Goal: Information Seeking & Learning: Learn about a topic

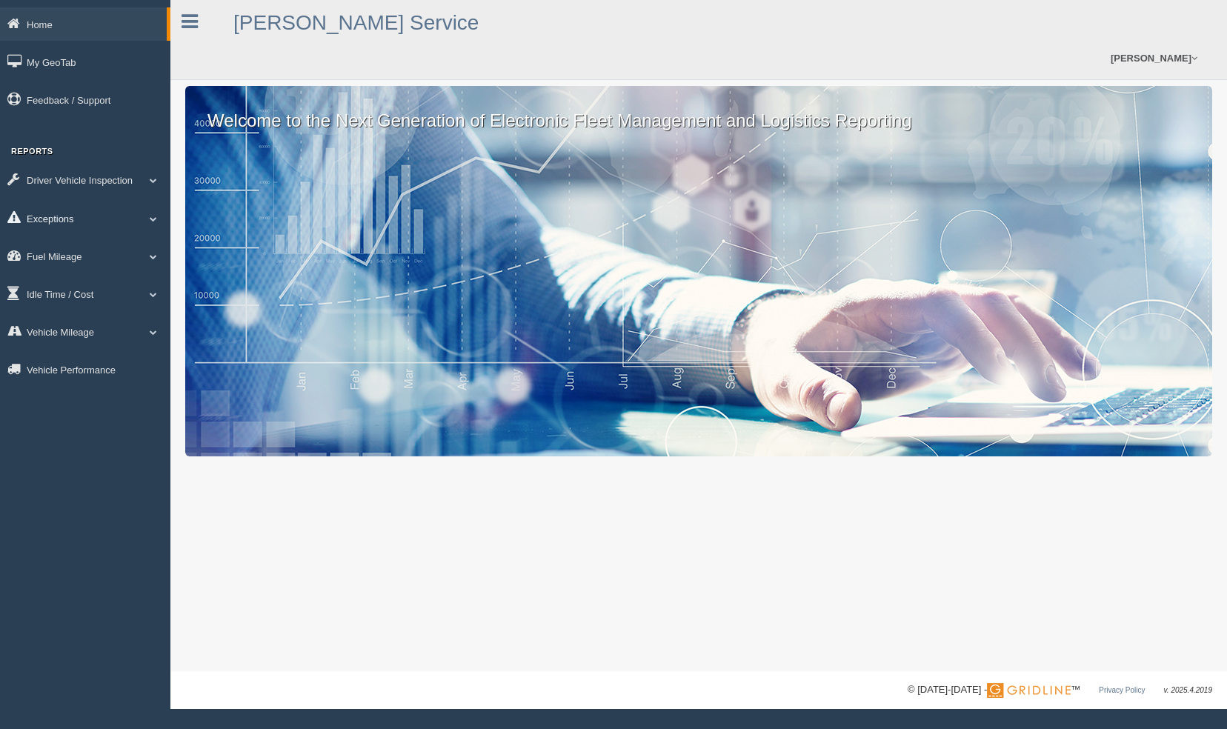
click at [155, 221] on span at bounding box center [153, 218] width 19 height 7
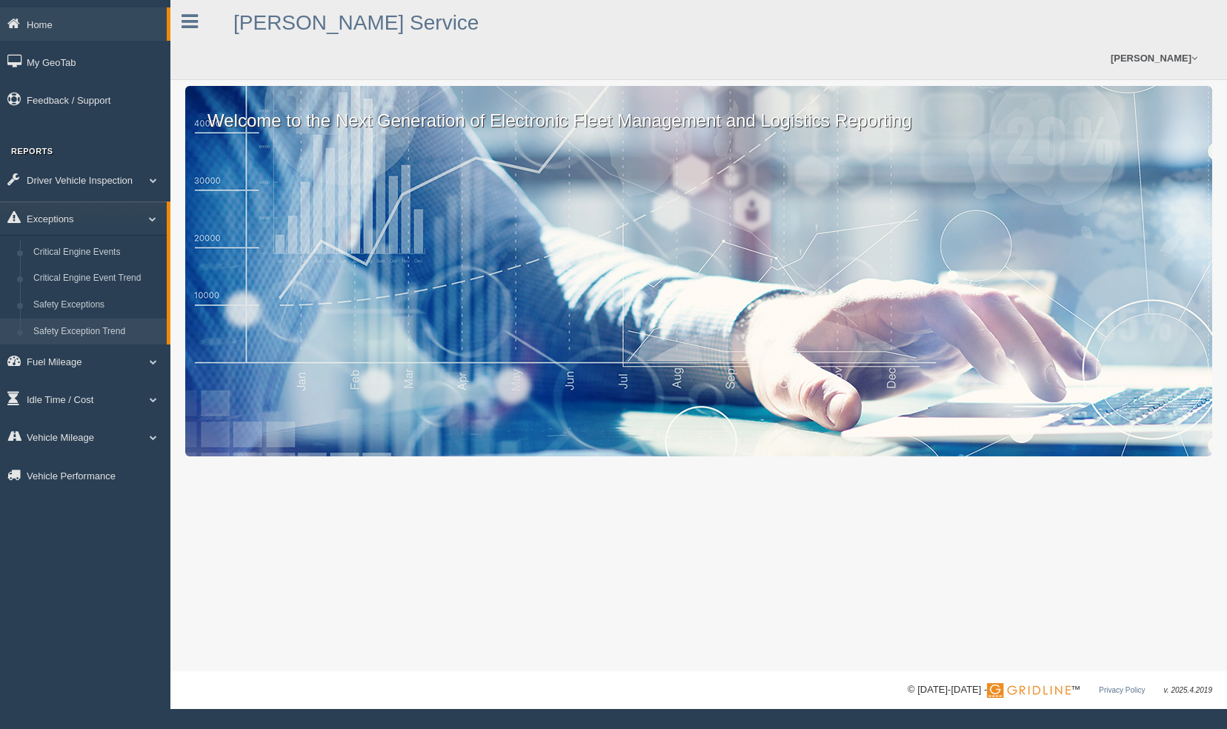
click at [127, 324] on link "Safety Exception Trend" at bounding box center [97, 332] width 140 height 27
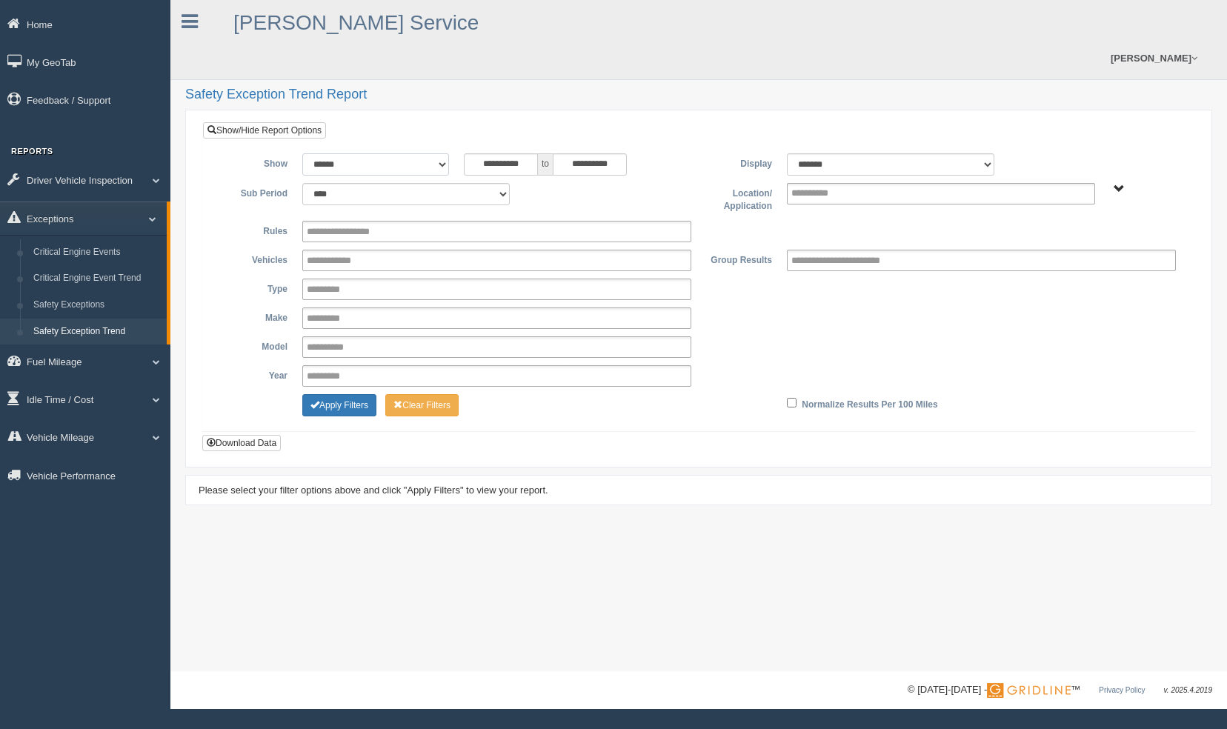
click at [442, 153] on select "**********" at bounding box center [375, 164] width 147 height 22
click at [489, 153] on input "**********" at bounding box center [501, 164] width 74 height 22
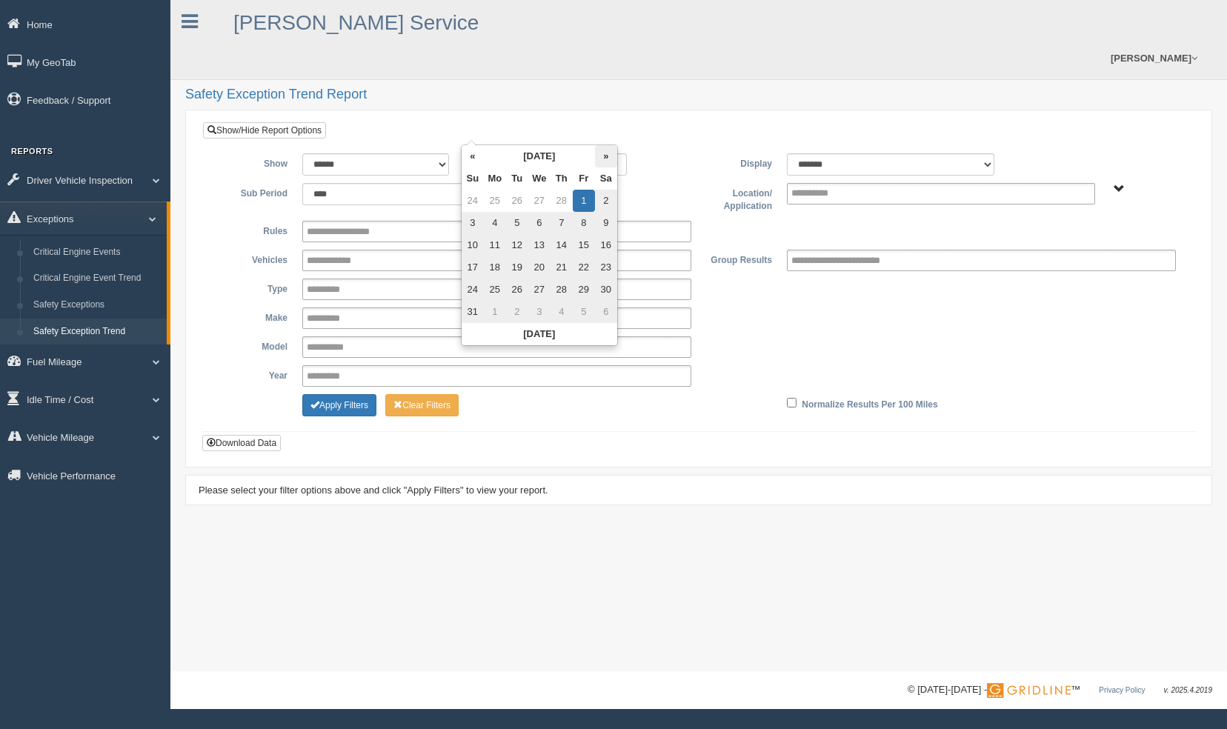
click at [600, 159] on th "»" at bounding box center [606, 156] width 22 height 22
click at [600, 159] on th "»" at bounding box center [609, 156] width 22 height 22
click at [571, 151] on th "May 2019" at bounding box center [542, 156] width 111 height 22
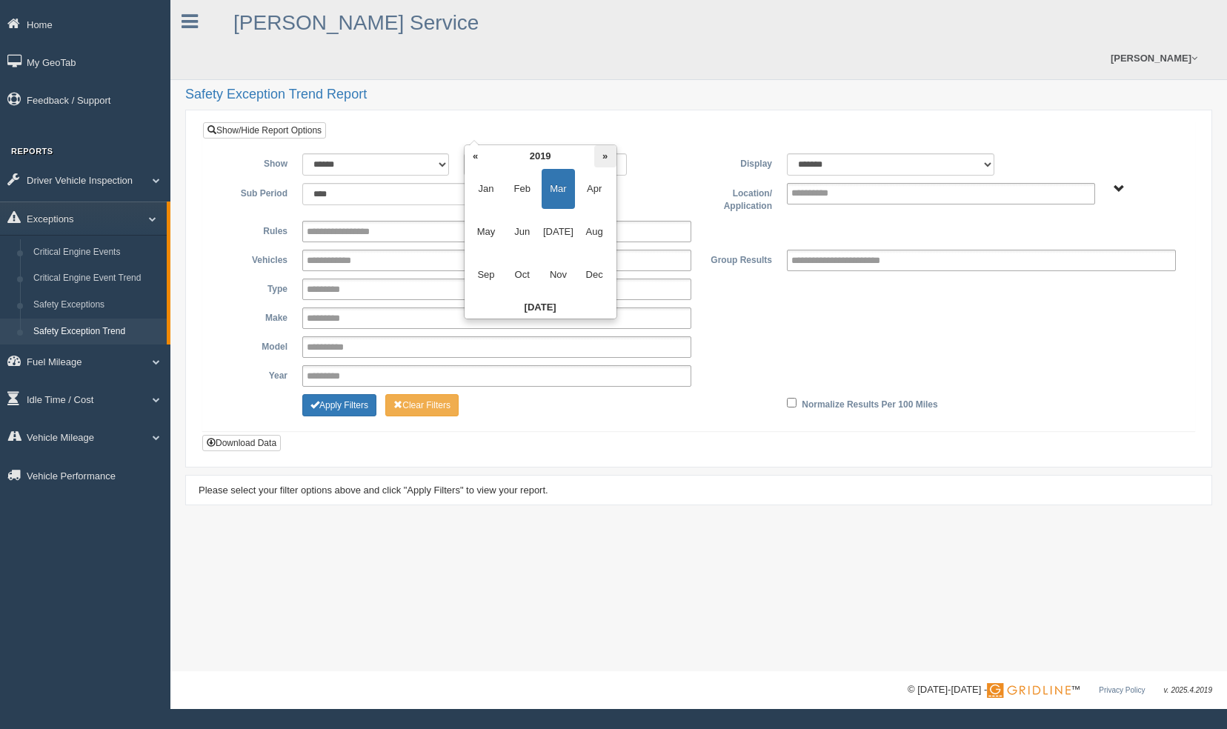
click at [601, 157] on th "»" at bounding box center [605, 156] width 22 height 22
click at [602, 157] on th "»" at bounding box center [605, 156] width 22 height 22
click at [602, 158] on th "»" at bounding box center [605, 156] width 22 height 22
click at [602, 159] on th "»" at bounding box center [605, 156] width 22 height 22
click at [594, 161] on th "»" at bounding box center [605, 156] width 22 height 22
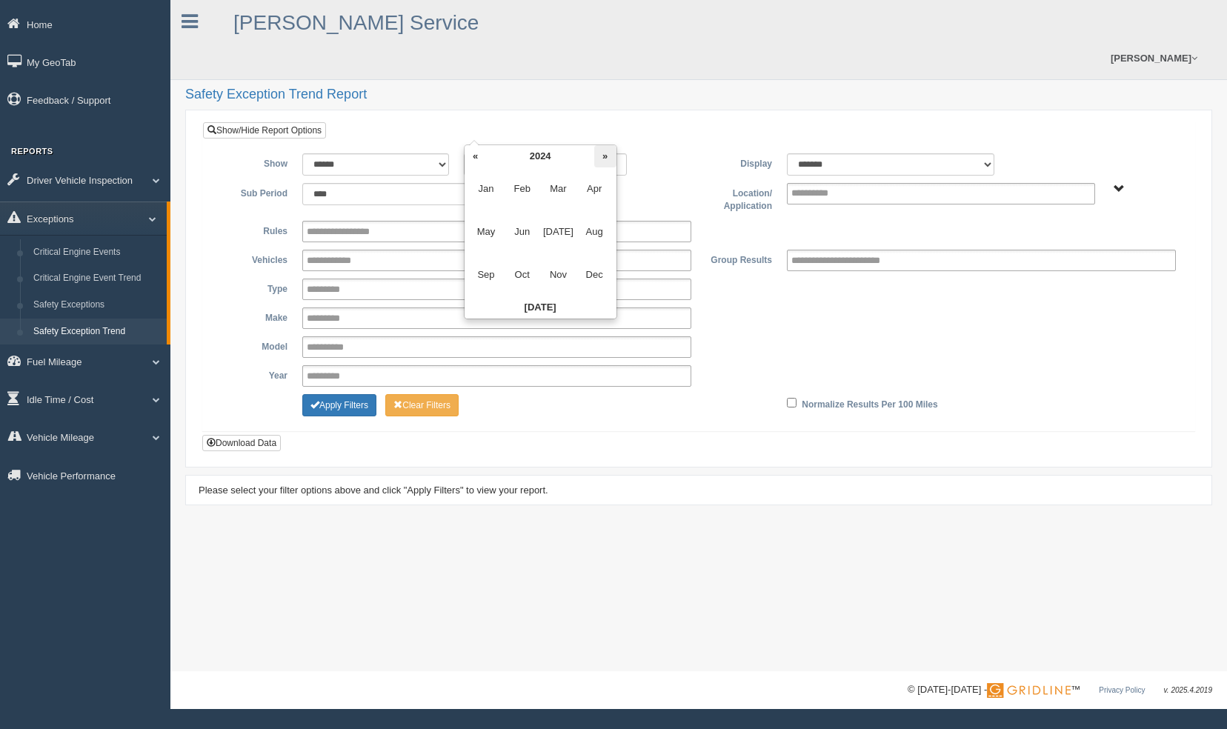
click at [602, 157] on th "»" at bounding box center [605, 156] width 22 height 22
click at [603, 157] on th "»" at bounding box center [605, 156] width 22 height 22
click at [605, 158] on th "»" at bounding box center [605, 156] width 22 height 22
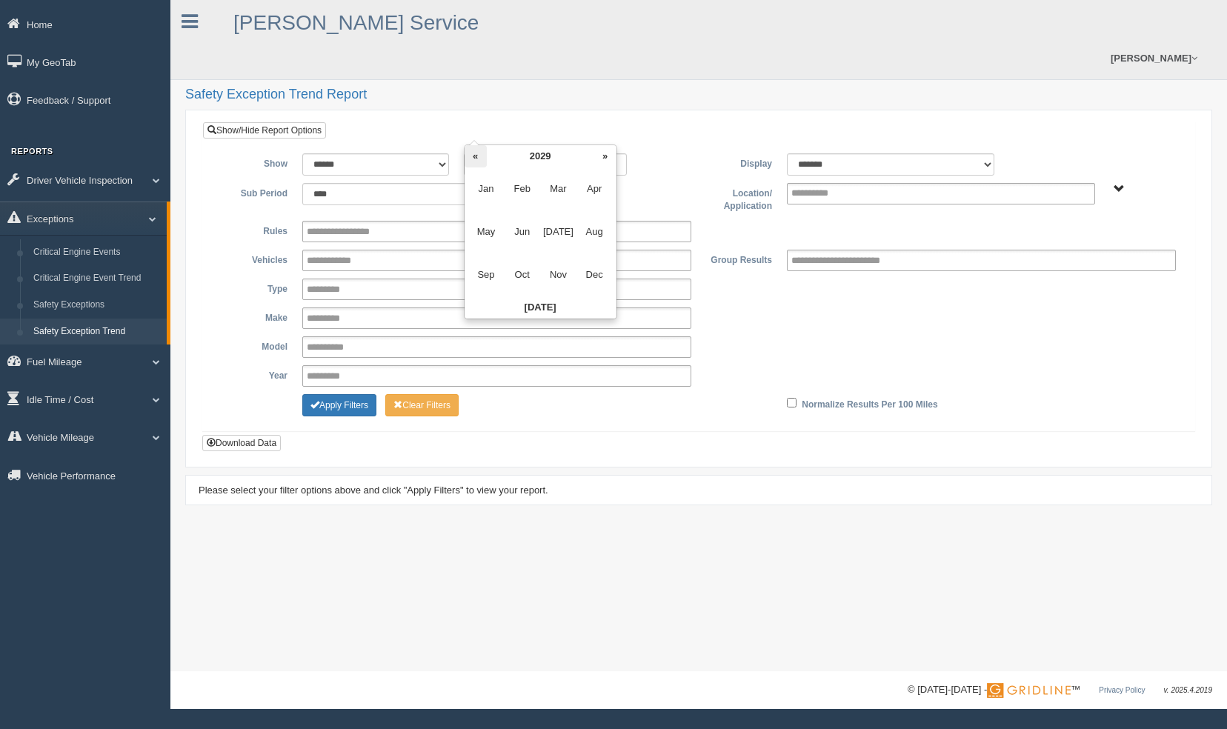
click at [471, 153] on th "«" at bounding box center [476, 156] width 22 height 22
click at [556, 195] on span "Mar" at bounding box center [558, 189] width 33 height 40
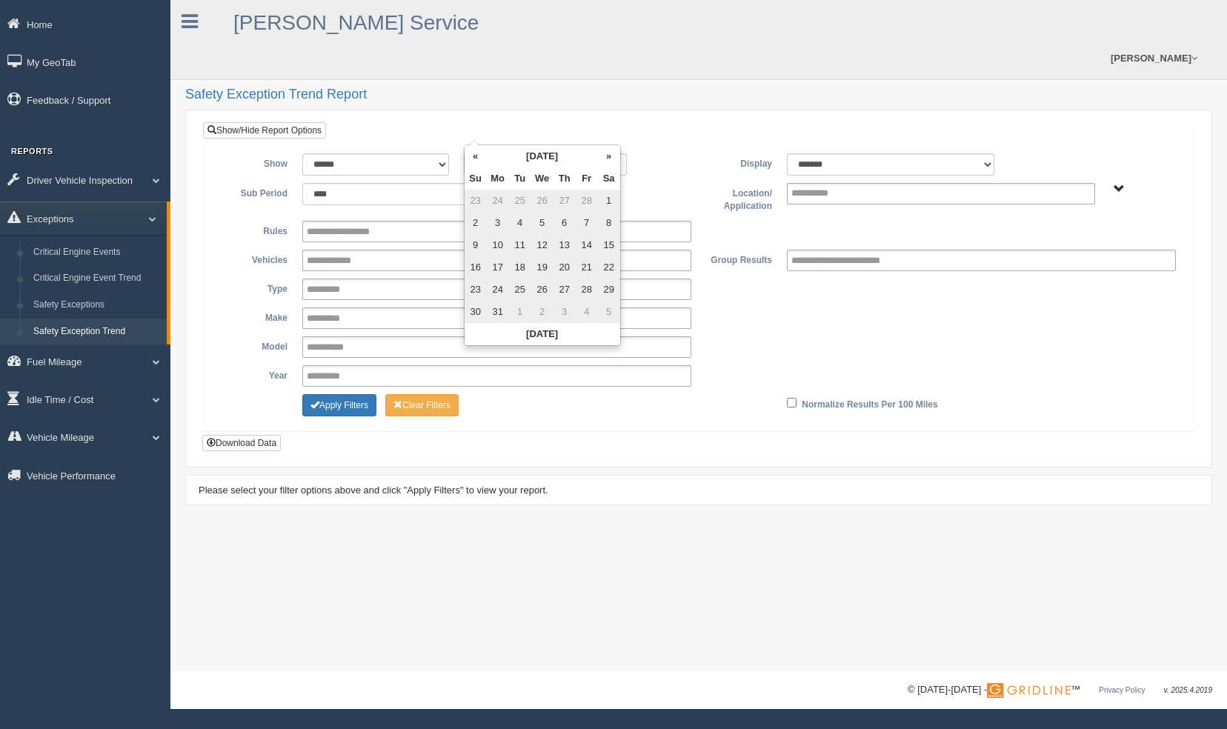
click at [607, 199] on td "1" at bounding box center [609, 201] width 22 height 22
type input "**********"
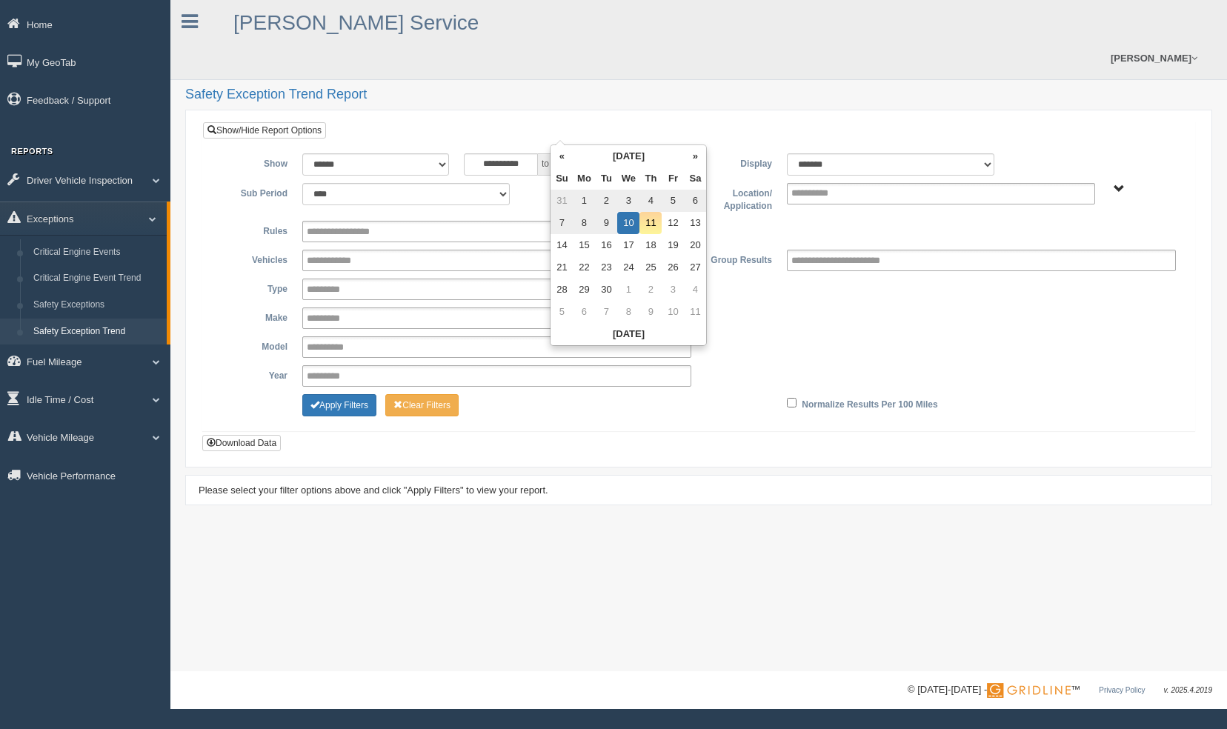
click at [597, 153] on input "**********" at bounding box center [590, 164] width 74 height 22
click at [563, 155] on th "«" at bounding box center [561, 156] width 22 height 22
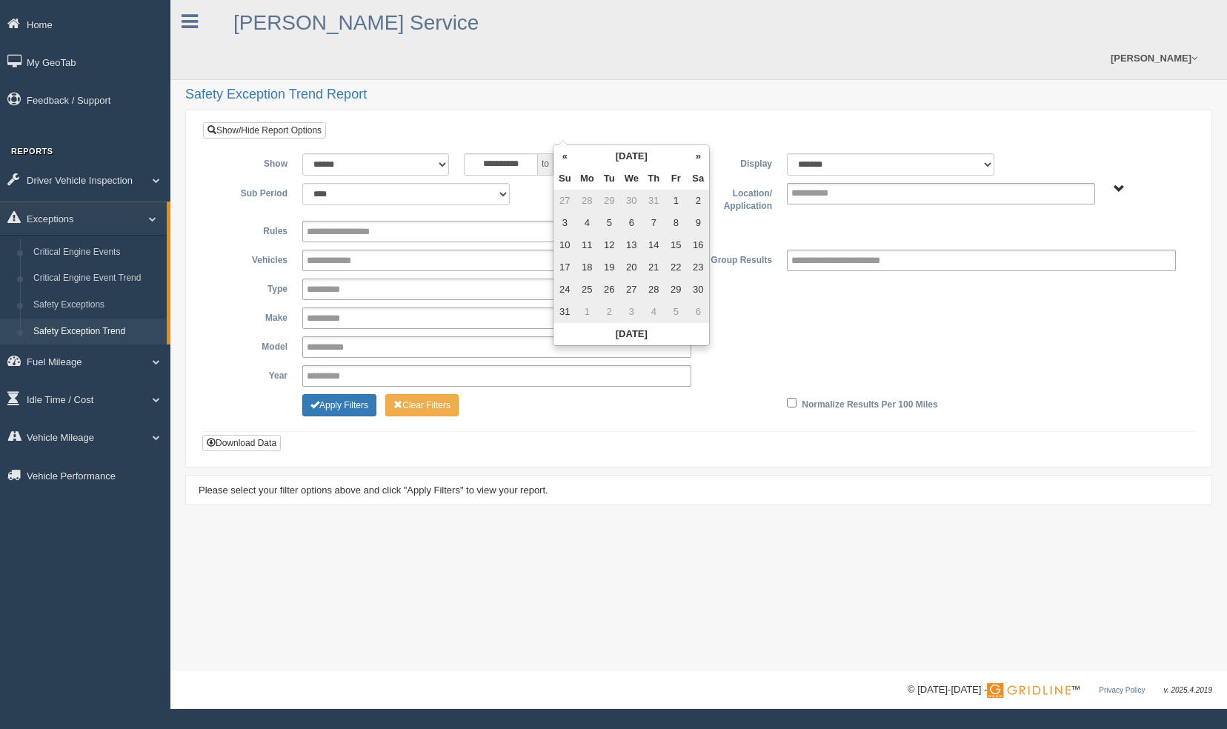
click at [567, 307] on td "31" at bounding box center [564, 312] width 22 height 22
type input "**********"
click at [673, 153] on div "**********" at bounding box center [577, 164] width 227 height 22
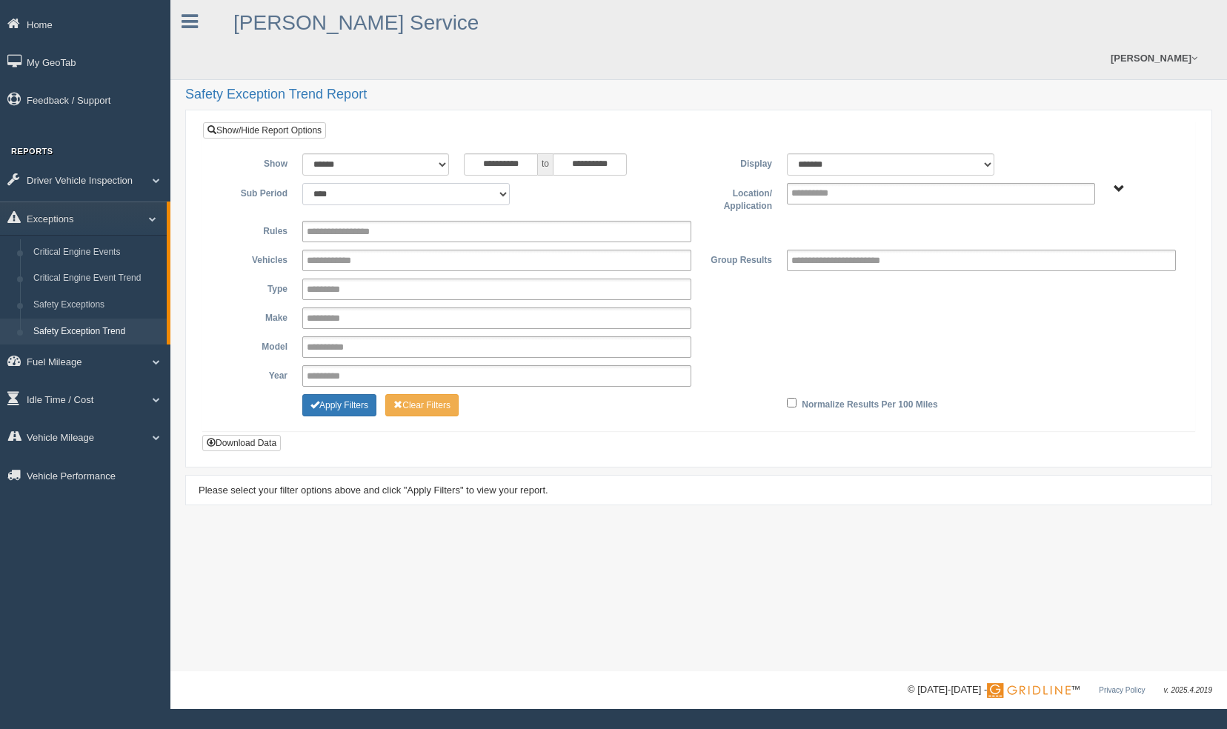
click at [505, 183] on select "**** **** ***** *******" at bounding box center [405, 194] width 207 height 22
select select "*"
click at [302, 183] on select "**** **** ***** *******" at bounding box center [405, 194] width 207 height 22
click at [473, 183] on select "**** **** ***** *******" at bounding box center [405, 194] width 207 height 22
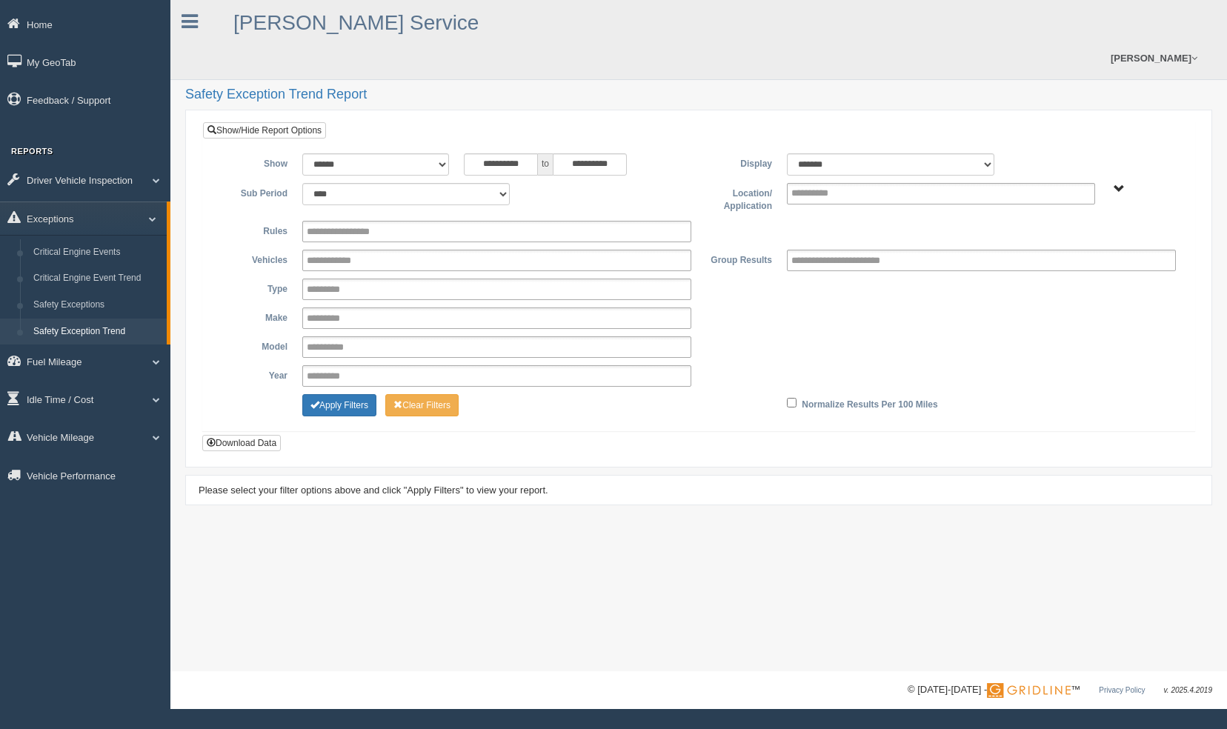
click at [1123, 184] on span "A. Wright Service Corp B. Vehicle Class C. Emergency Response Jonathan Ayes (As…" at bounding box center [1119, 189] width 11 height 11
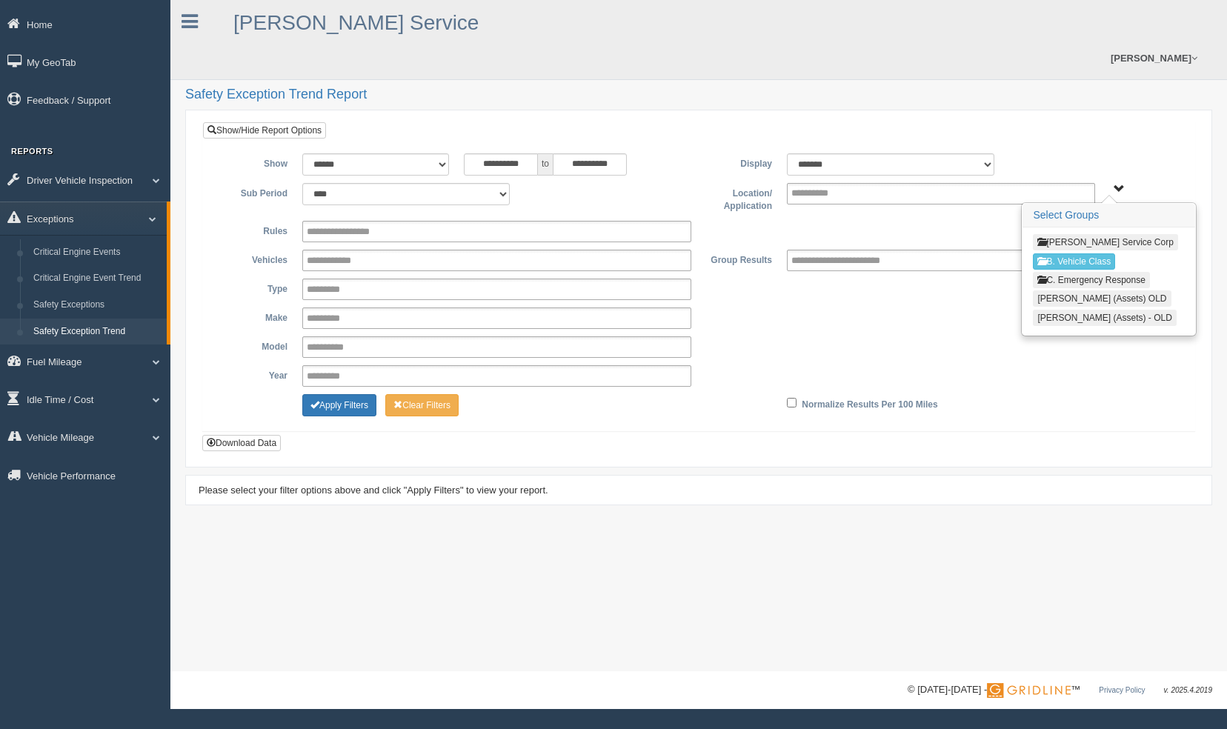
click at [1123, 234] on button "[PERSON_NAME] Service Corp" at bounding box center [1105, 242] width 144 height 16
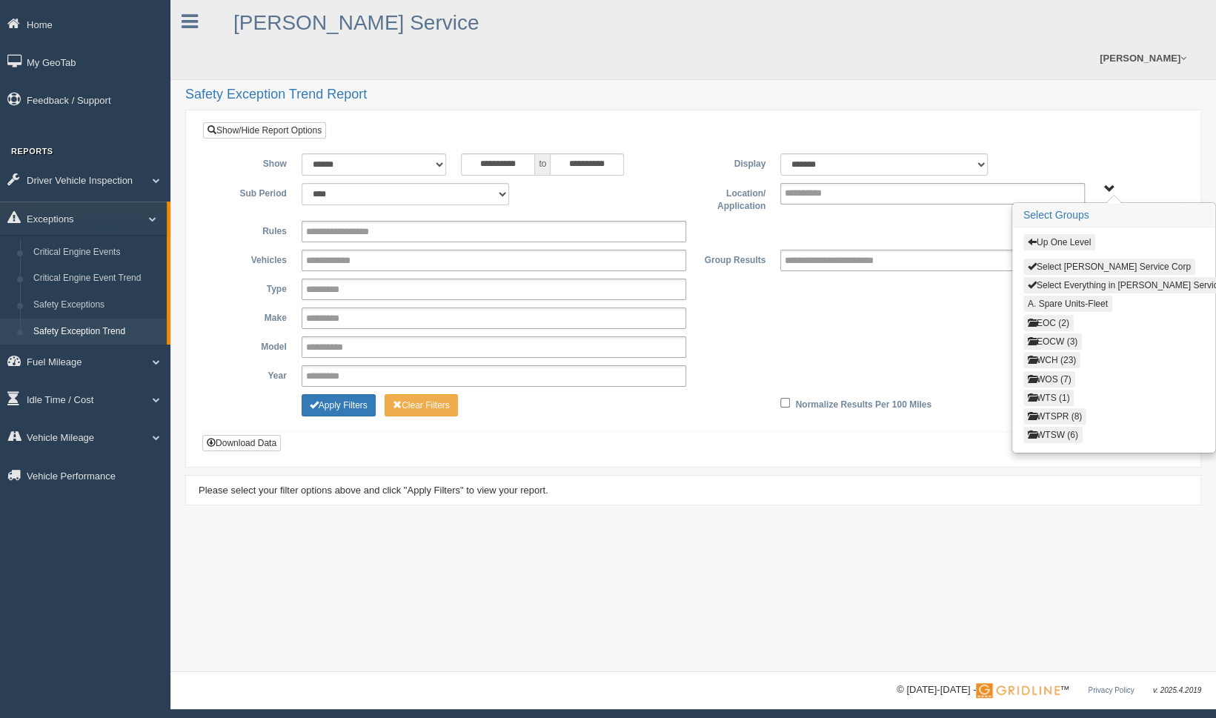
click at [1058, 390] on button "WTS (1)" at bounding box center [1048, 398] width 51 height 16
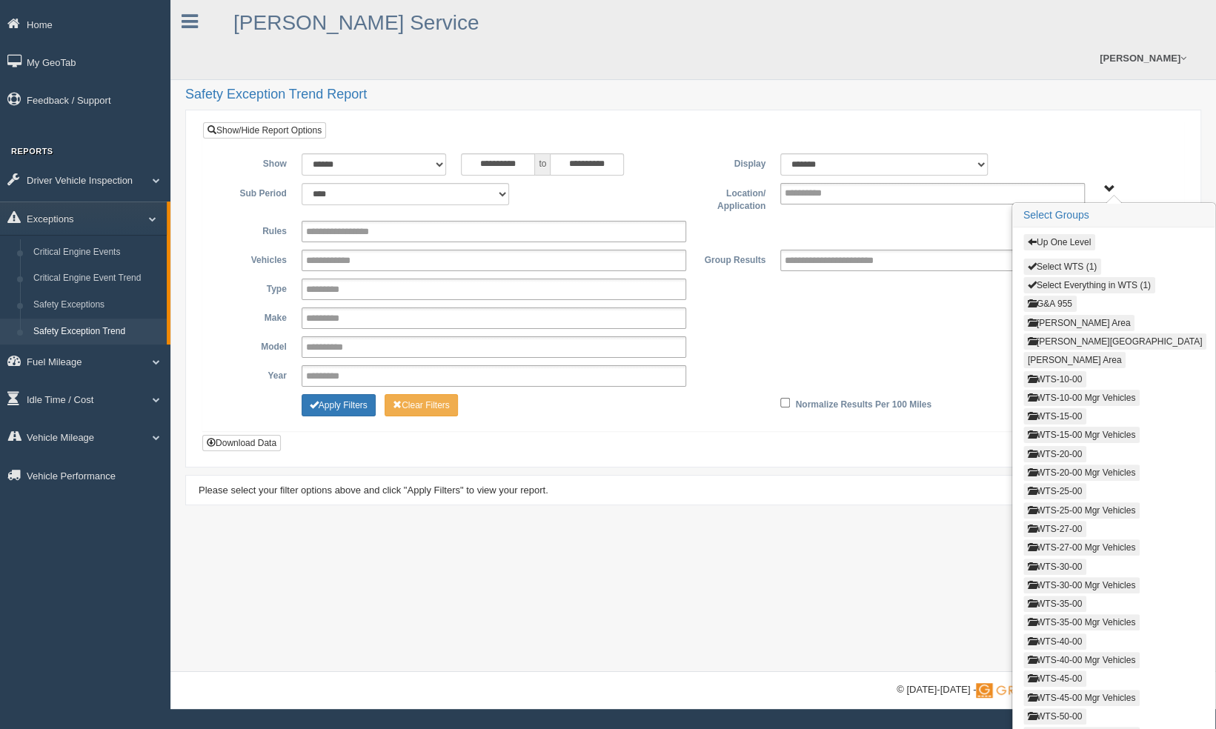
click at [1079, 259] on button "Select WTS (1)" at bounding box center [1062, 267] width 78 height 16
click at [1061, 234] on button "Up One Level" at bounding box center [1059, 242] width 72 height 16
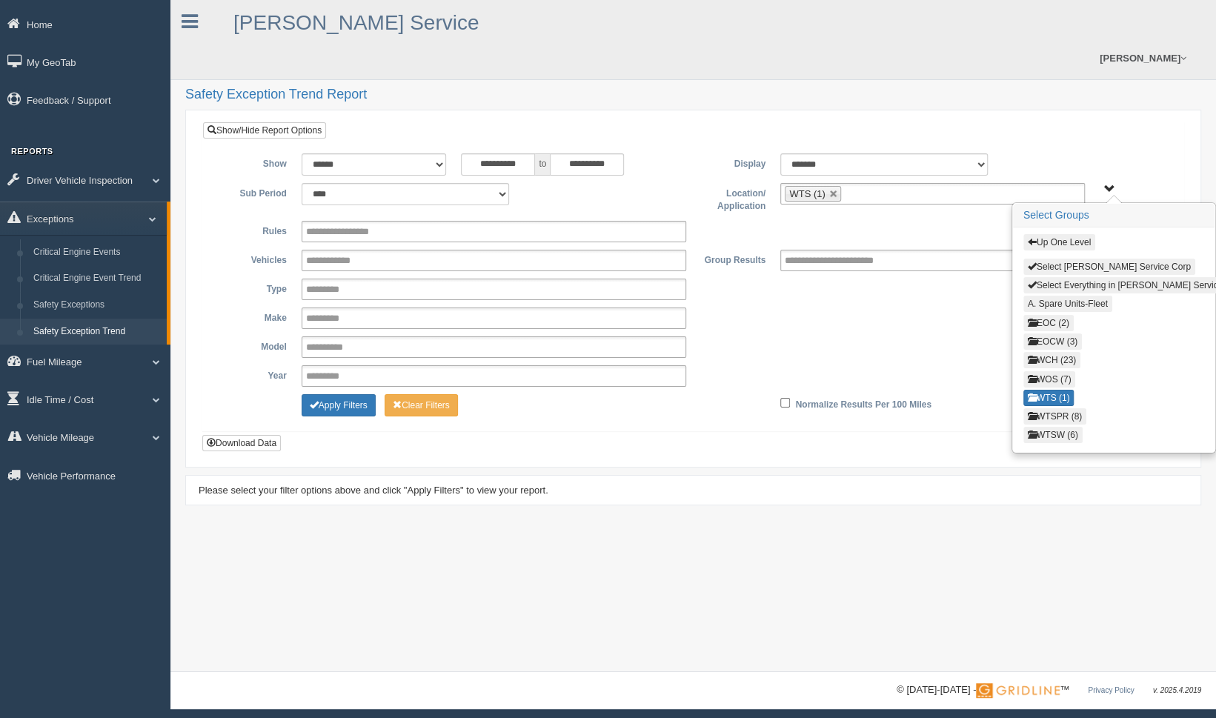
click at [1057, 427] on button "WTSW (6)" at bounding box center [1052, 435] width 59 height 16
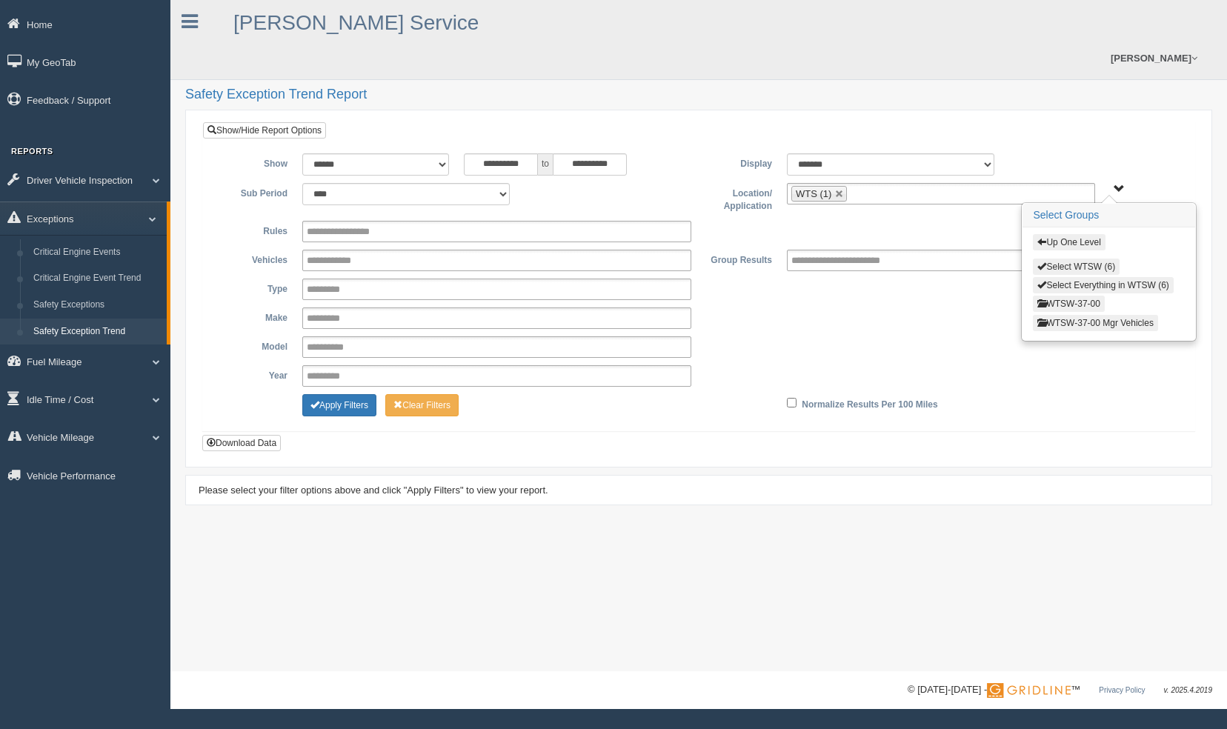
click at [1085, 259] on button "Select WTSW (6)" at bounding box center [1076, 267] width 87 height 16
click at [1082, 234] on button "Up One Level" at bounding box center [1069, 242] width 72 height 16
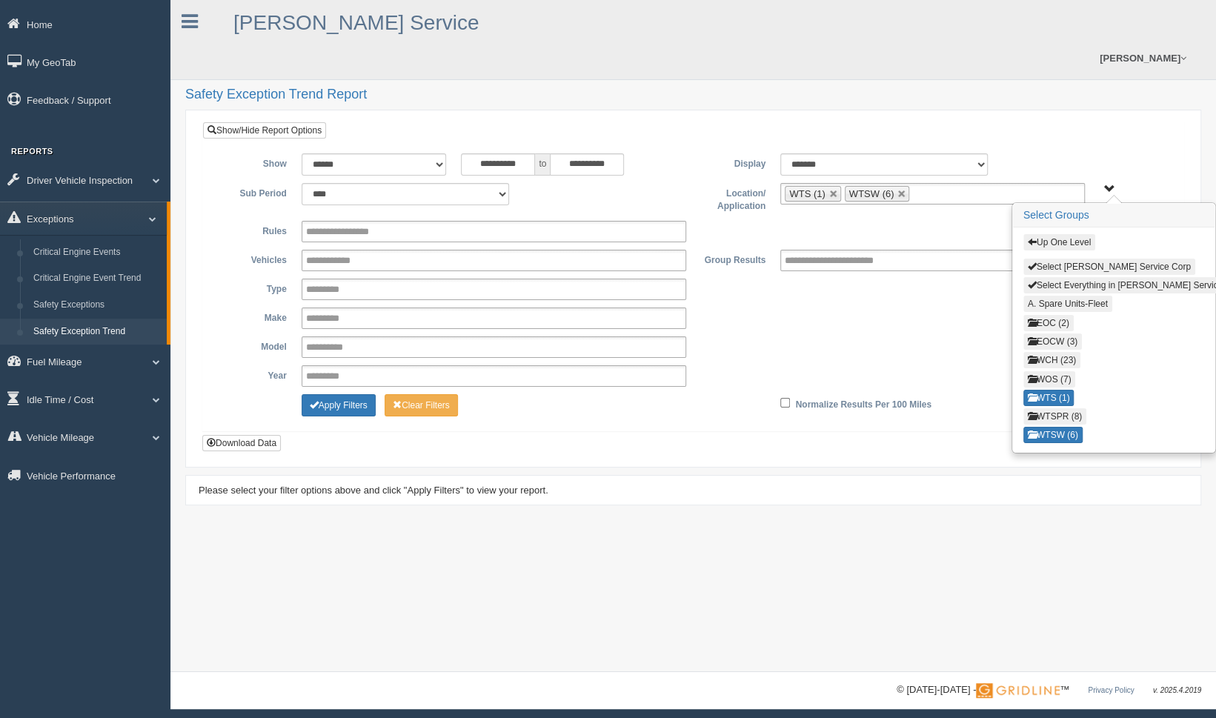
click at [1076, 408] on button "WTSPR (8)" at bounding box center [1054, 416] width 63 height 16
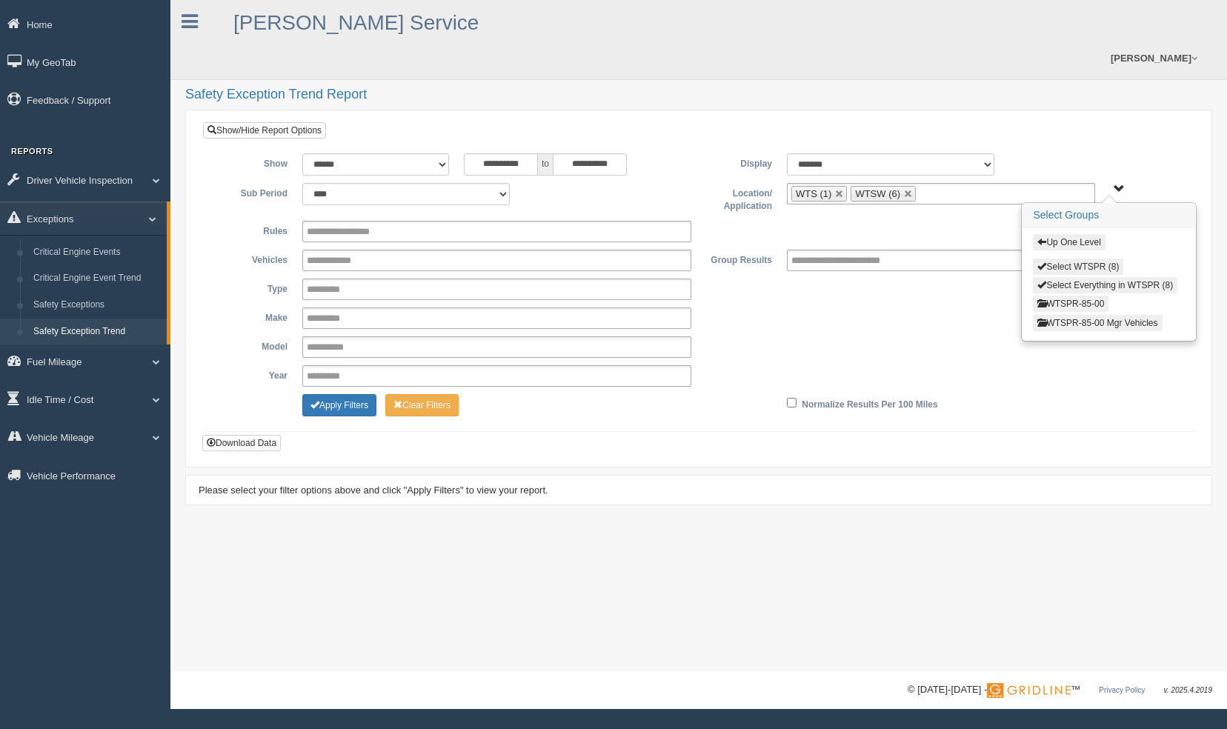
click at [1087, 259] on button "Select WTSPR (8)" at bounding box center [1078, 267] width 90 height 16
click at [1044, 237] on span "button" at bounding box center [1041, 241] width 9 height 9
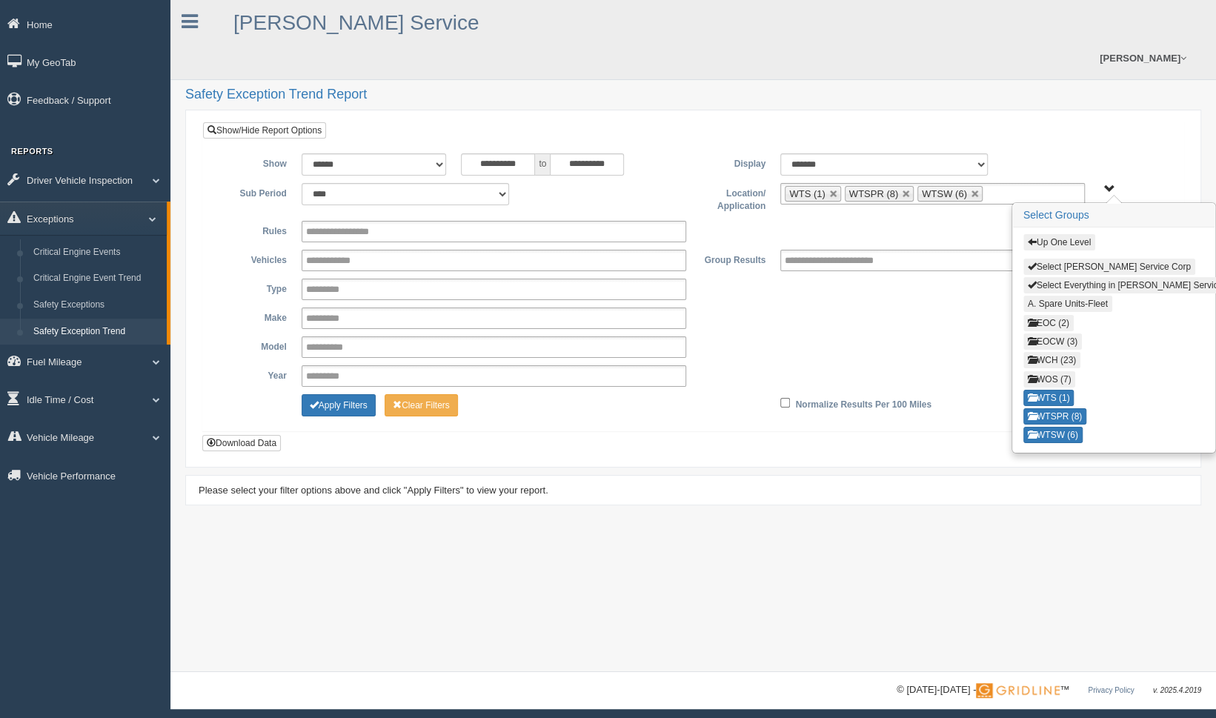
click at [905, 187] on div "**********" at bounding box center [693, 286] width 958 height 266
click at [1037, 234] on button "Up One Level" at bounding box center [1059, 242] width 72 height 16
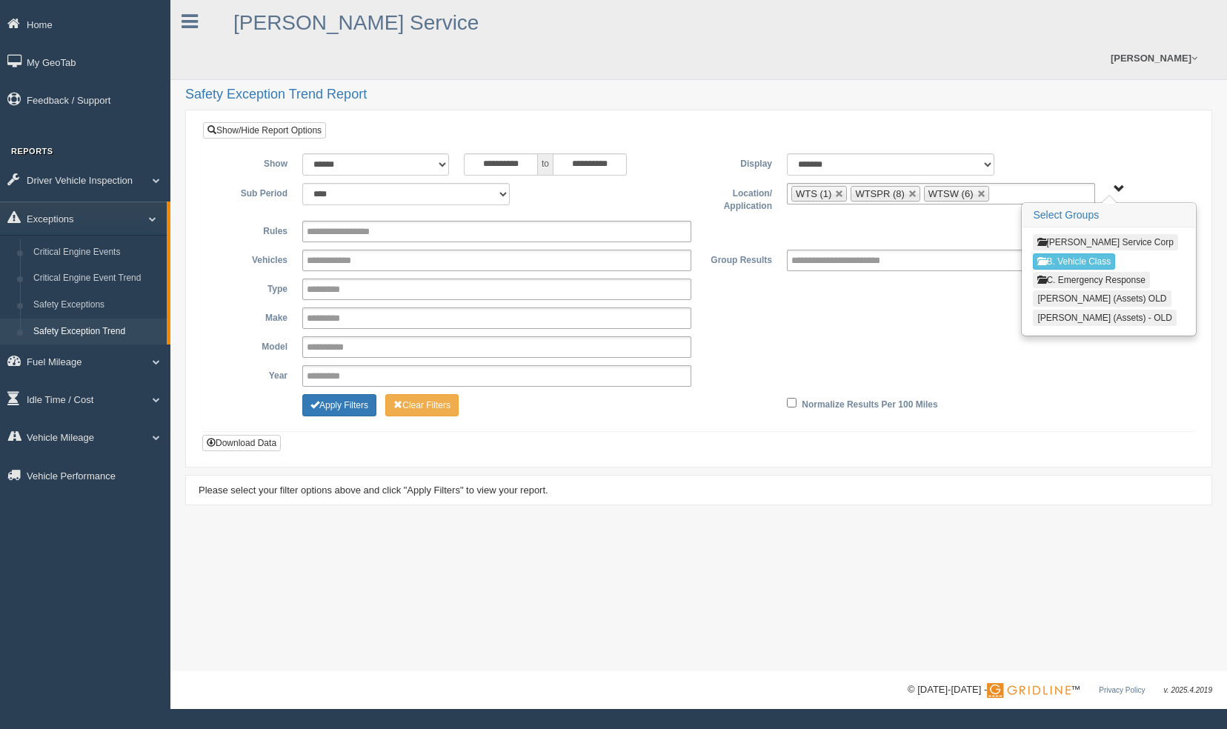
click at [1097, 234] on button "[PERSON_NAME] Service Corp" at bounding box center [1105, 242] width 144 height 16
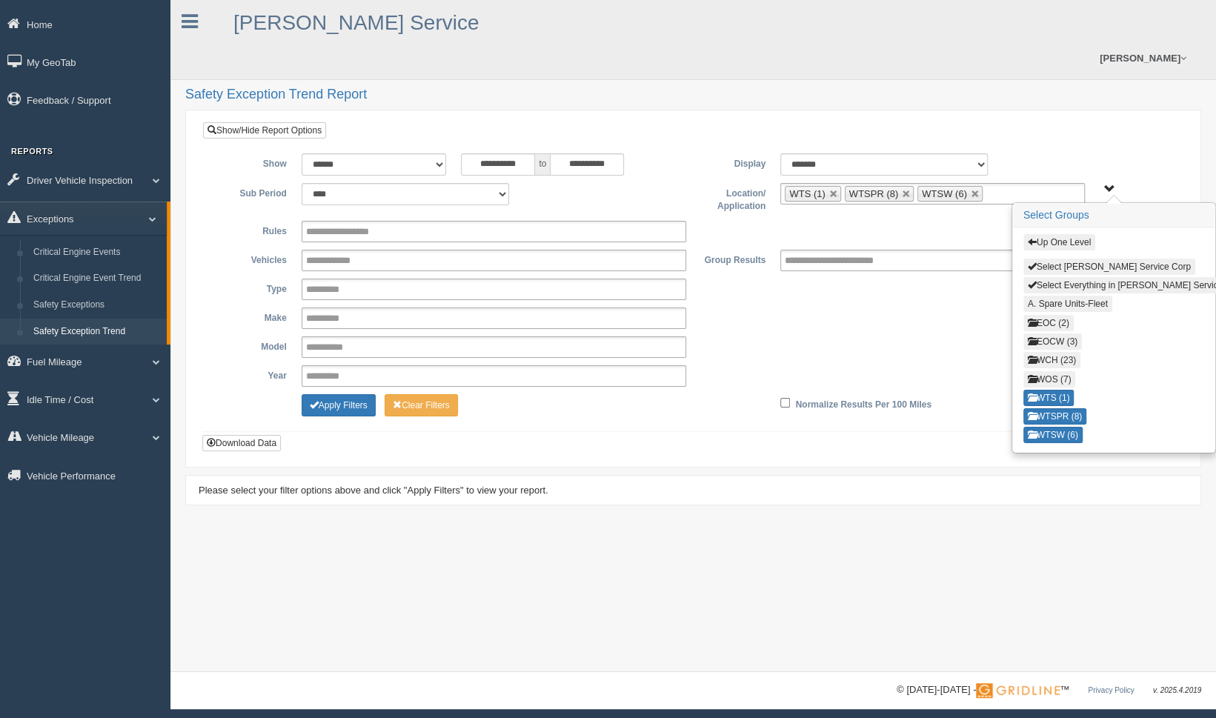
click at [1074, 352] on button "WCH (23)" at bounding box center [1051, 360] width 57 height 16
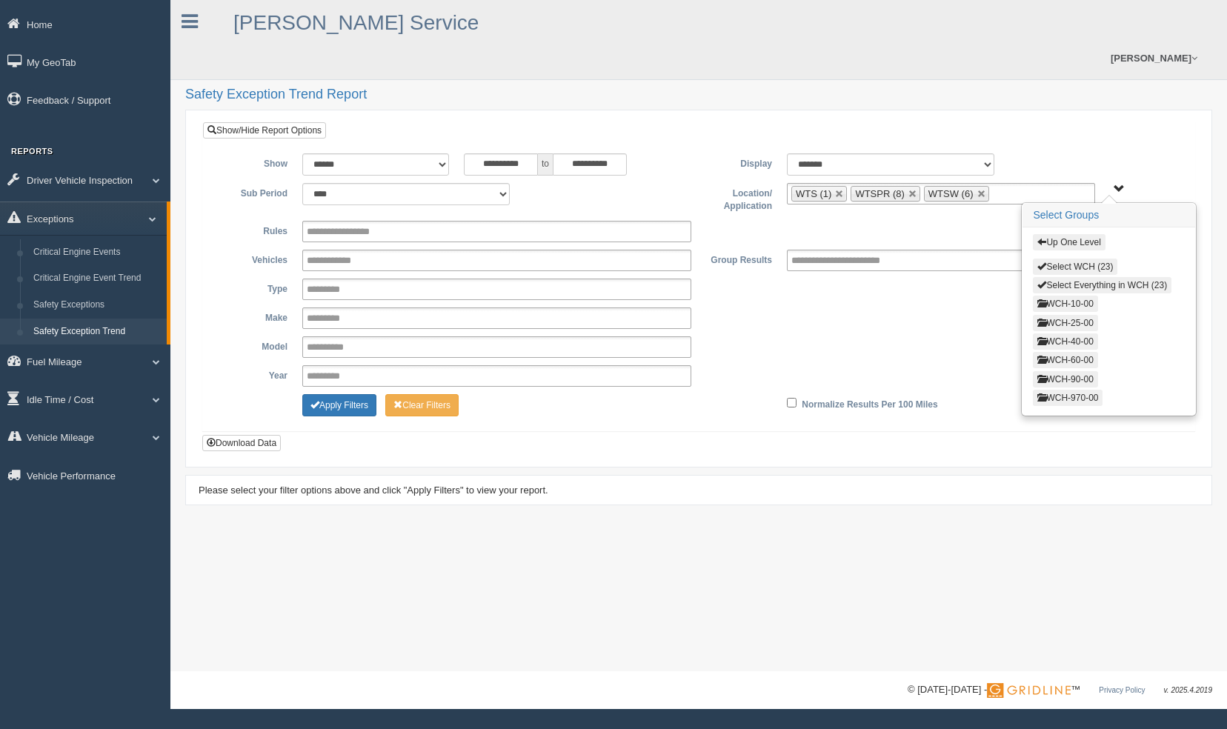
click at [1049, 296] on button "WCH-10-00" at bounding box center [1065, 304] width 64 height 16
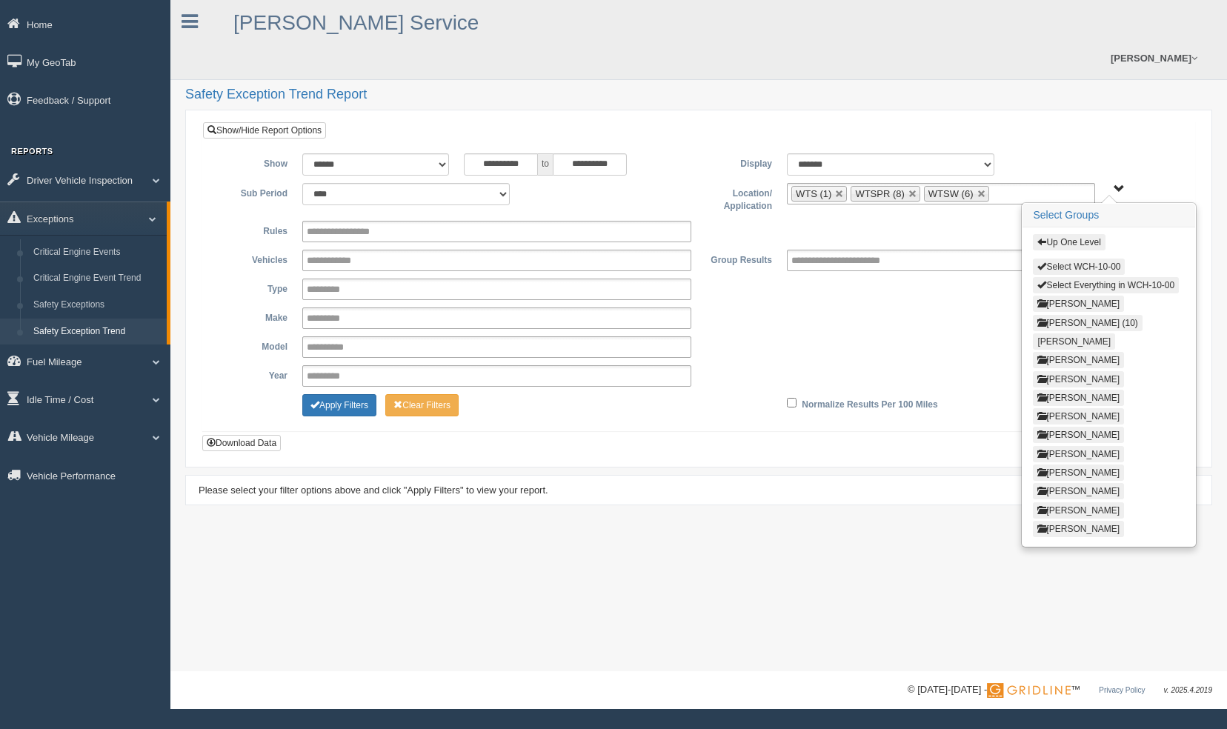
click at [1076, 259] on button "Select WCH-10-00" at bounding box center [1079, 267] width 92 height 16
click at [1063, 234] on button "Up One Level" at bounding box center [1069, 242] width 72 height 16
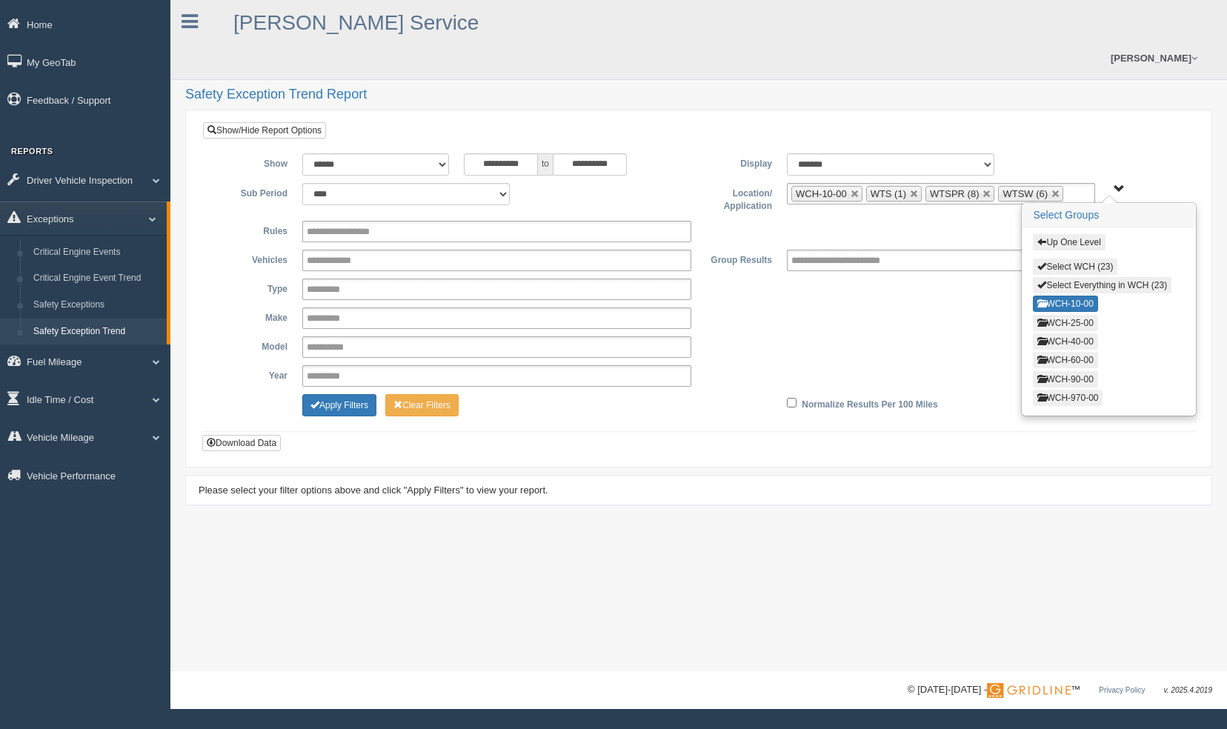
click at [1089, 315] on button "WCH-25-00" at bounding box center [1065, 323] width 64 height 16
click at [1089, 259] on button "Select WCH-25-00" at bounding box center [1079, 267] width 92 height 16
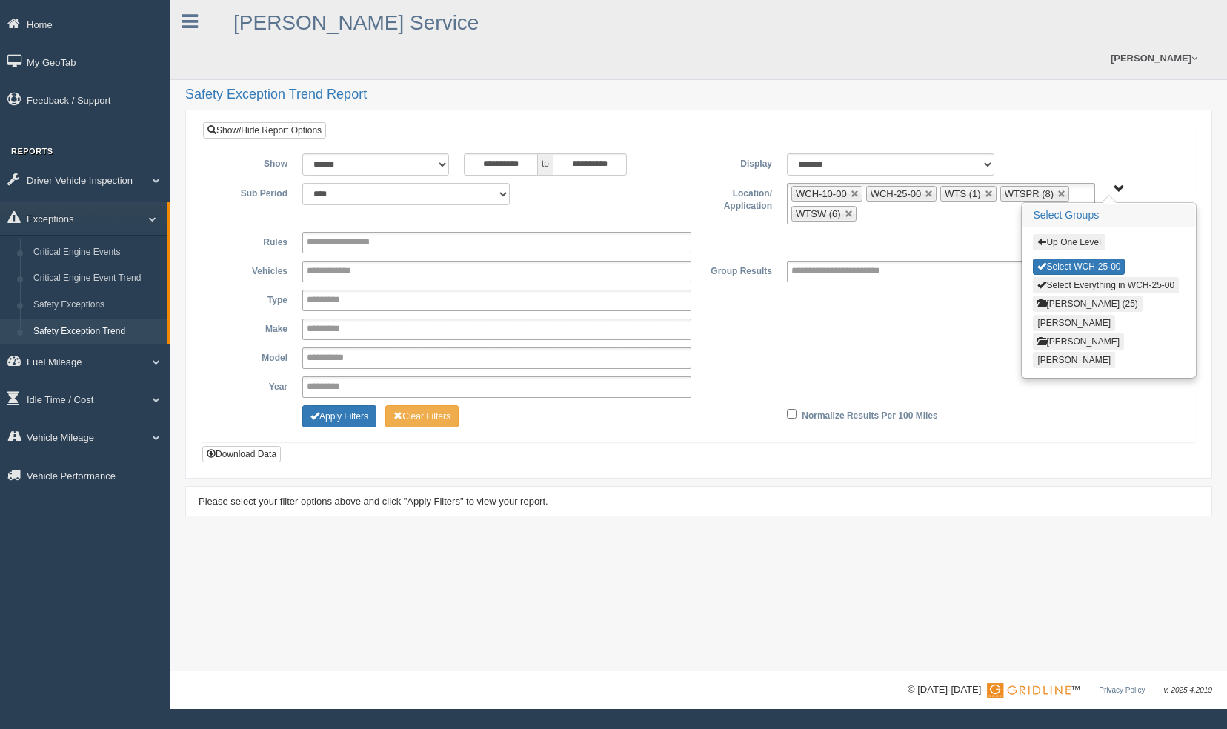
click at [1077, 234] on button "Up One Level" at bounding box center [1069, 242] width 72 height 16
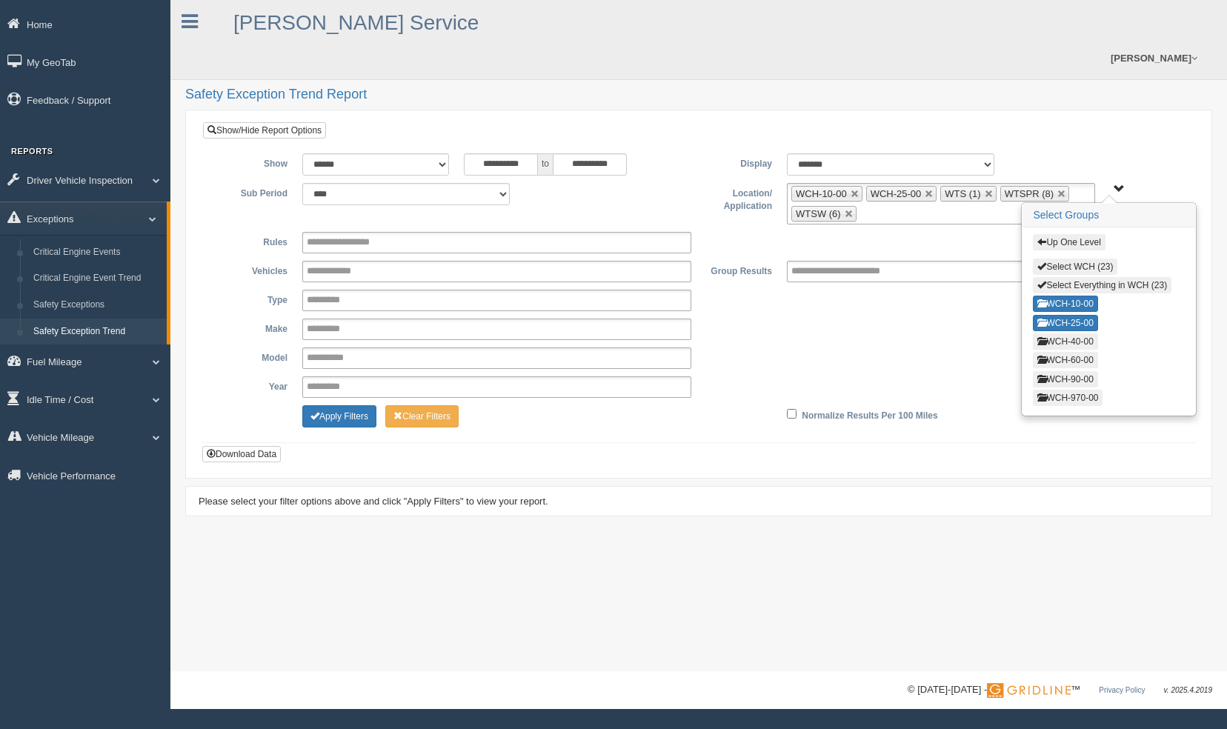
click at [1079, 333] on button "WCH-40-00" at bounding box center [1065, 341] width 64 height 16
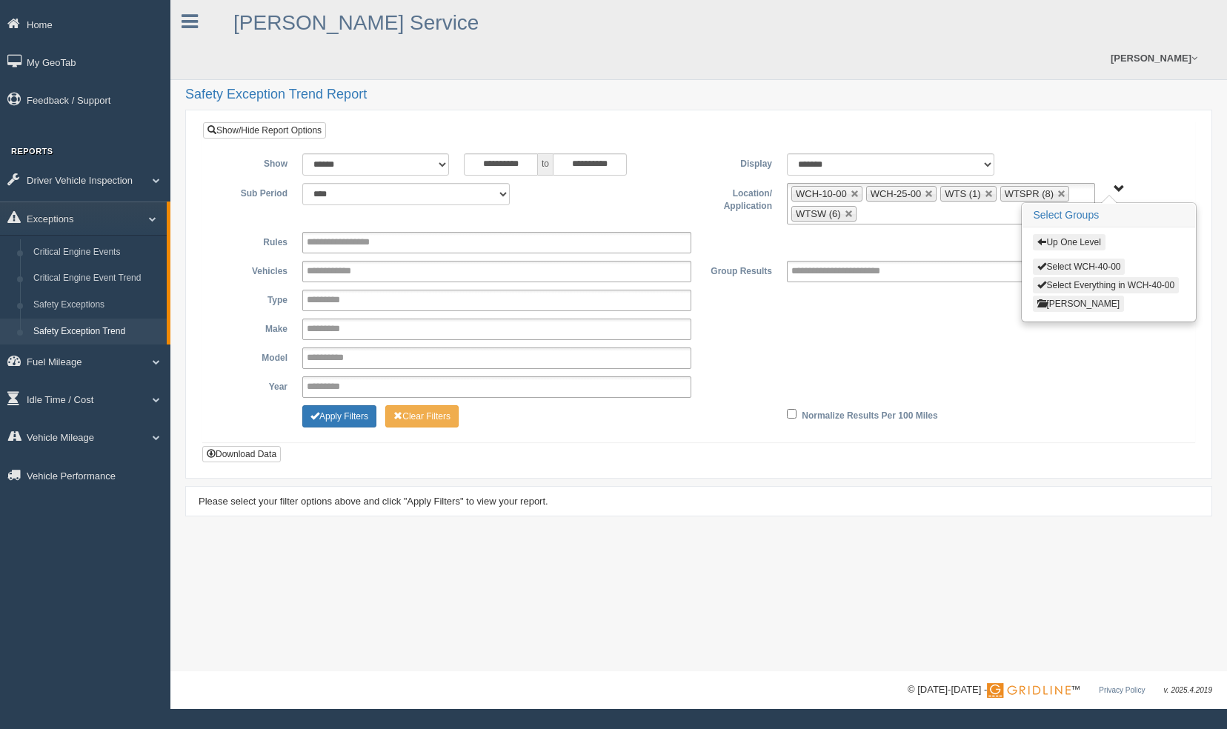
click at [1079, 227] on div "Up One Level Select WCH-40-00 Select Everything in WCH-40-00 Joshua Quaite" at bounding box center [1108, 273] width 173 height 93
click at [1077, 234] on button "Up One Level" at bounding box center [1069, 242] width 72 height 16
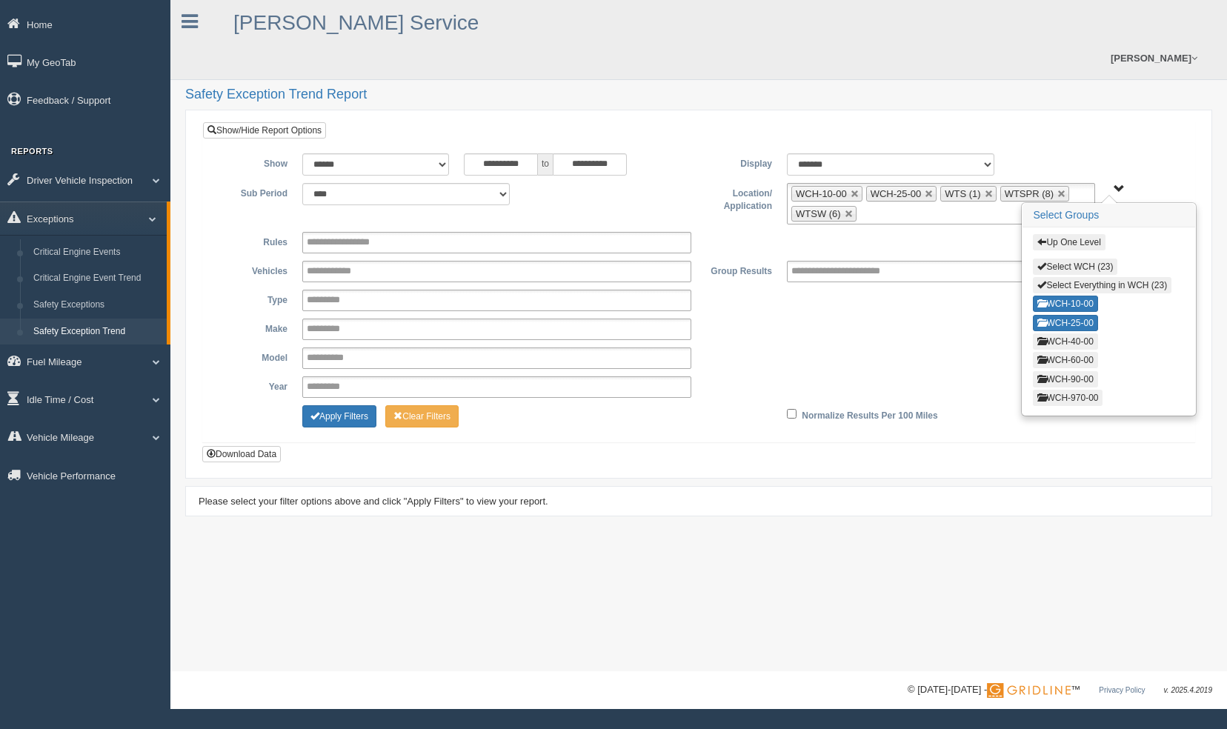
click at [1120, 184] on span "Up One Level Select WCH (23) Select Everything in WCH (23) WCH-10-00 WCH-25-00 …" at bounding box center [1119, 189] width 11 height 11
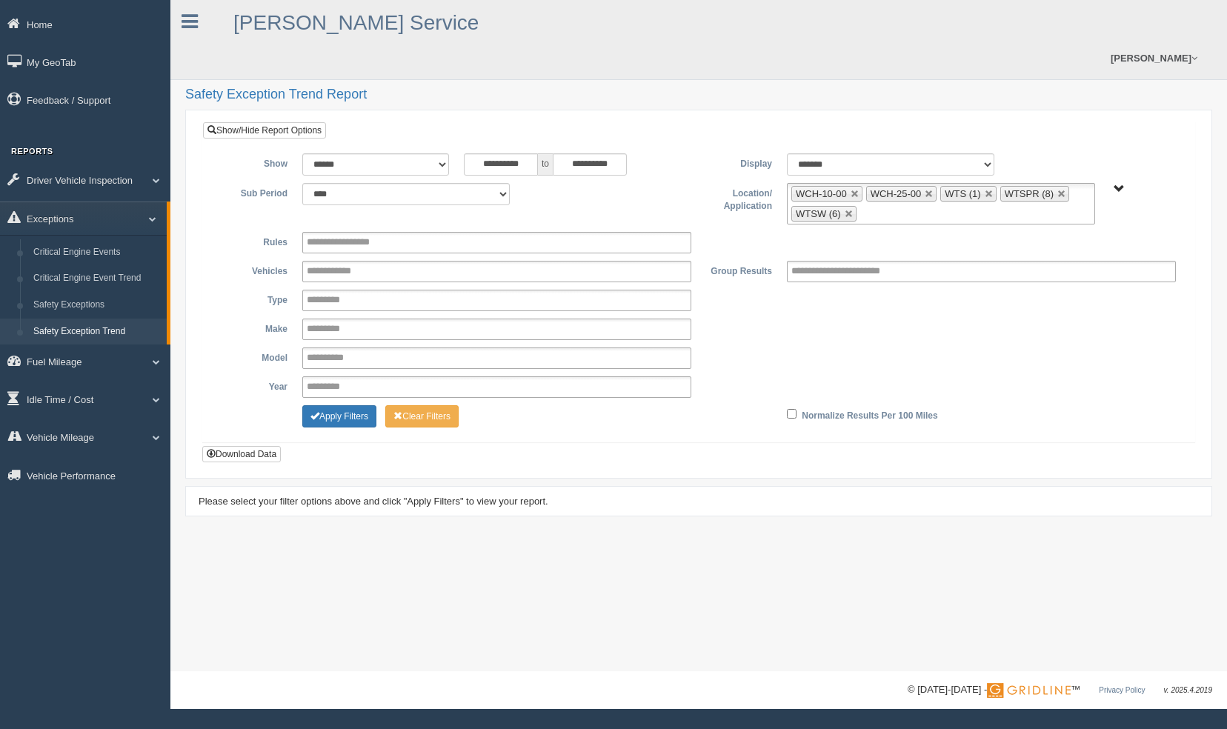
click at [1123, 142] on div "**********" at bounding box center [698, 291] width 991 height 299
click at [568, 221] on div "**********" at bounding box center [698, 291] width 969 height 277
click at [569, 232] on ul at bounding box center [496, 242] width 389 height 21
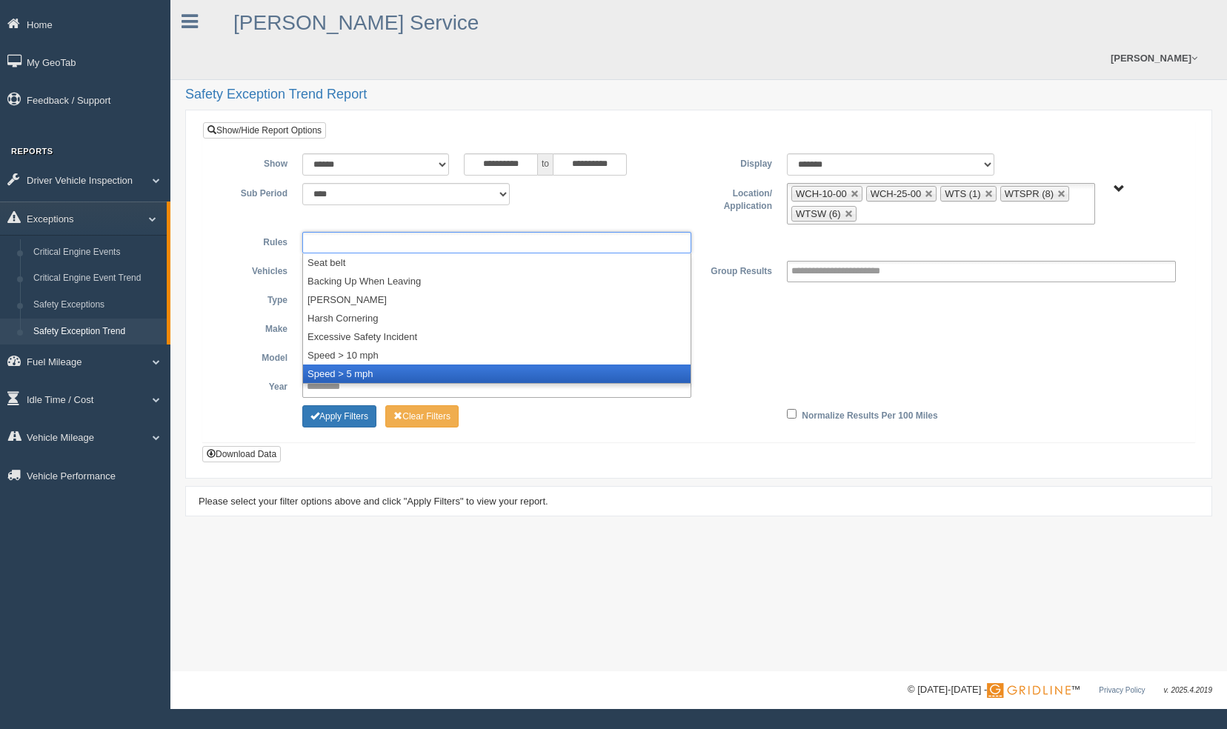
click at [565, 365] on li "Speed > 5 mph" at bounding box center [496, 374] width 387 height 19
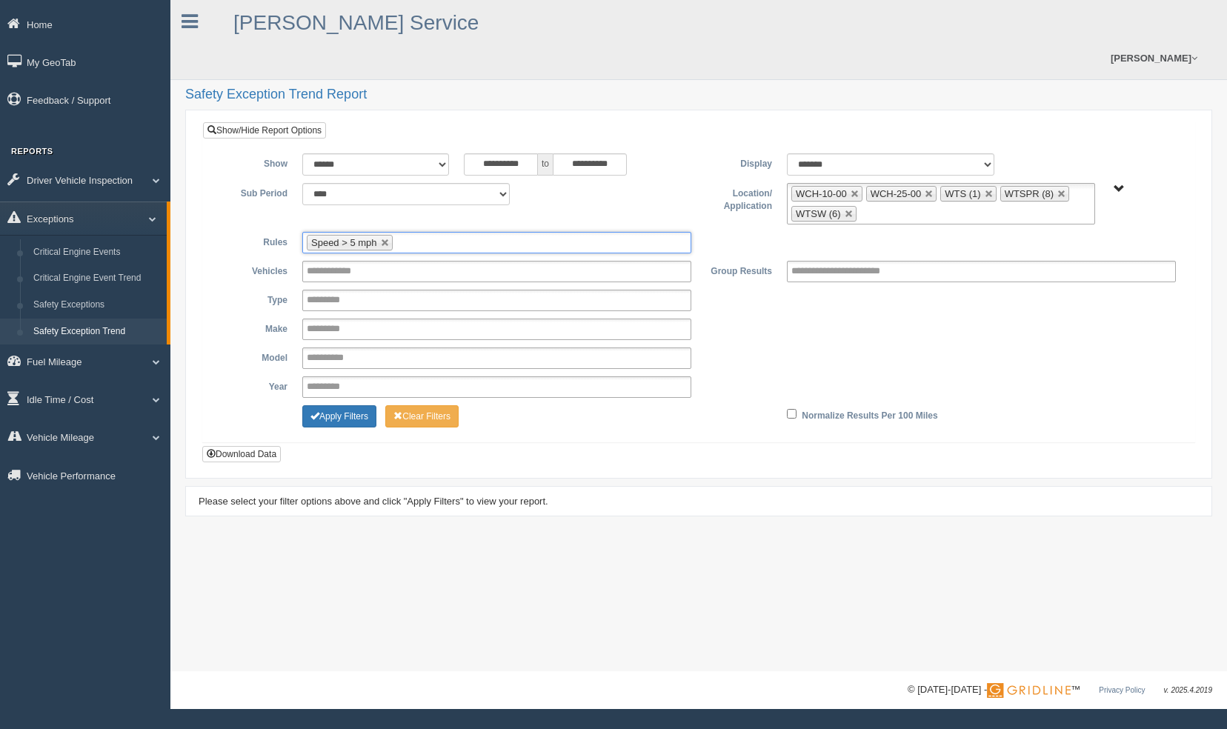
click at [576, 220] on div "**********" at bounding box center [698, 291] width 969 height 277
click at [576, 232] on ul "Speed > 5 mph" at bounding box center [496, 242] width 389 height 21
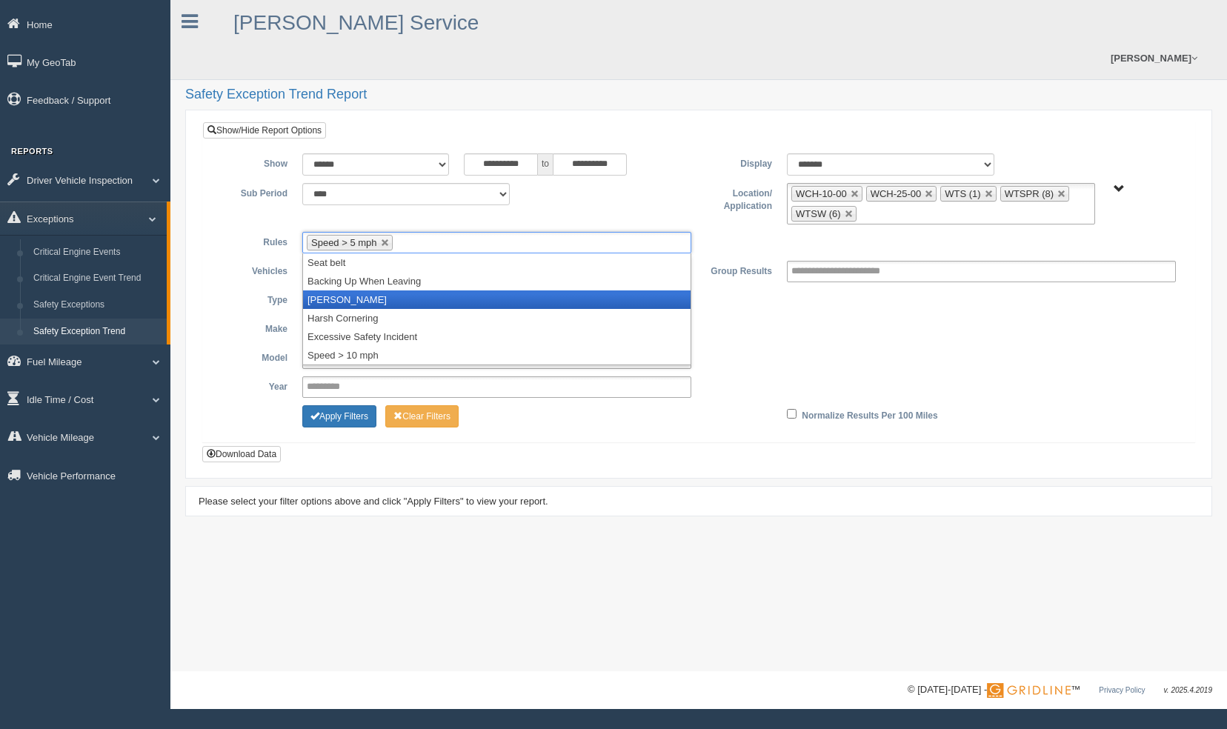
click at [563, 290] on li "[PERSON_NAME]" at bounding box center [496, 299] width 387 height 19
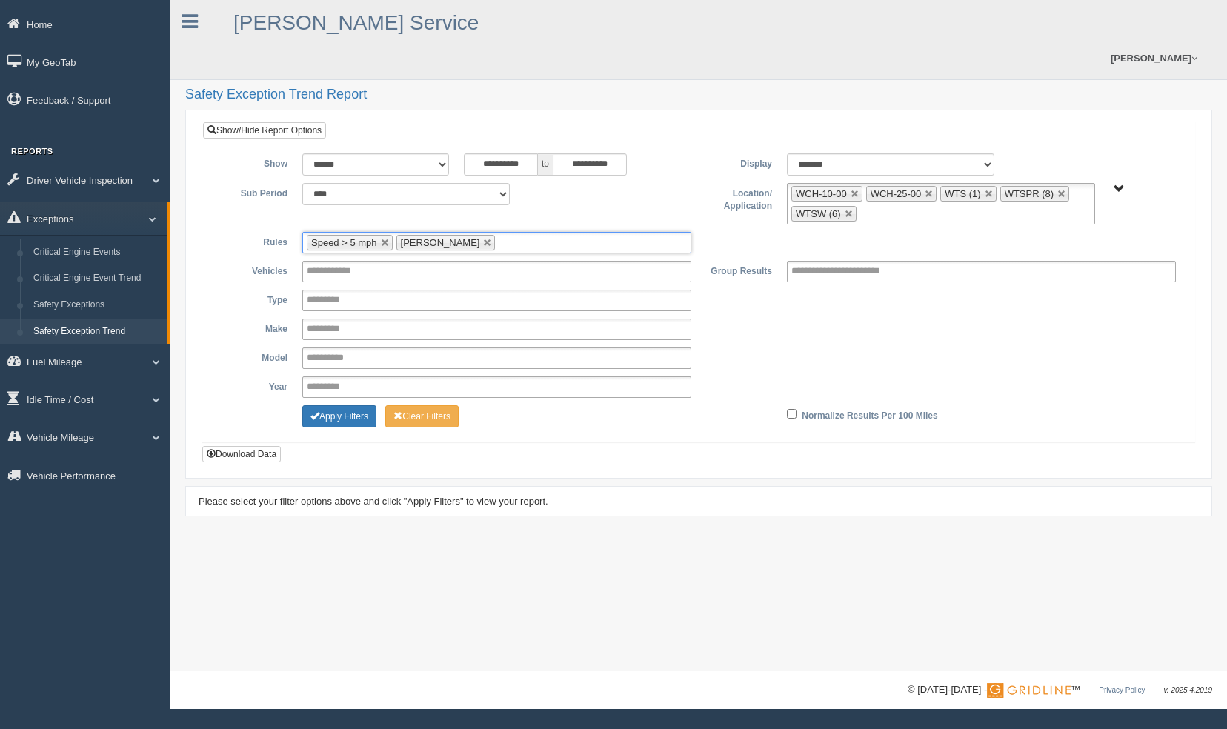
click at [578, 232] on ul "Speed > 5 mph Harsh Braking" at bounding box center [496, 242] width 389 height 21
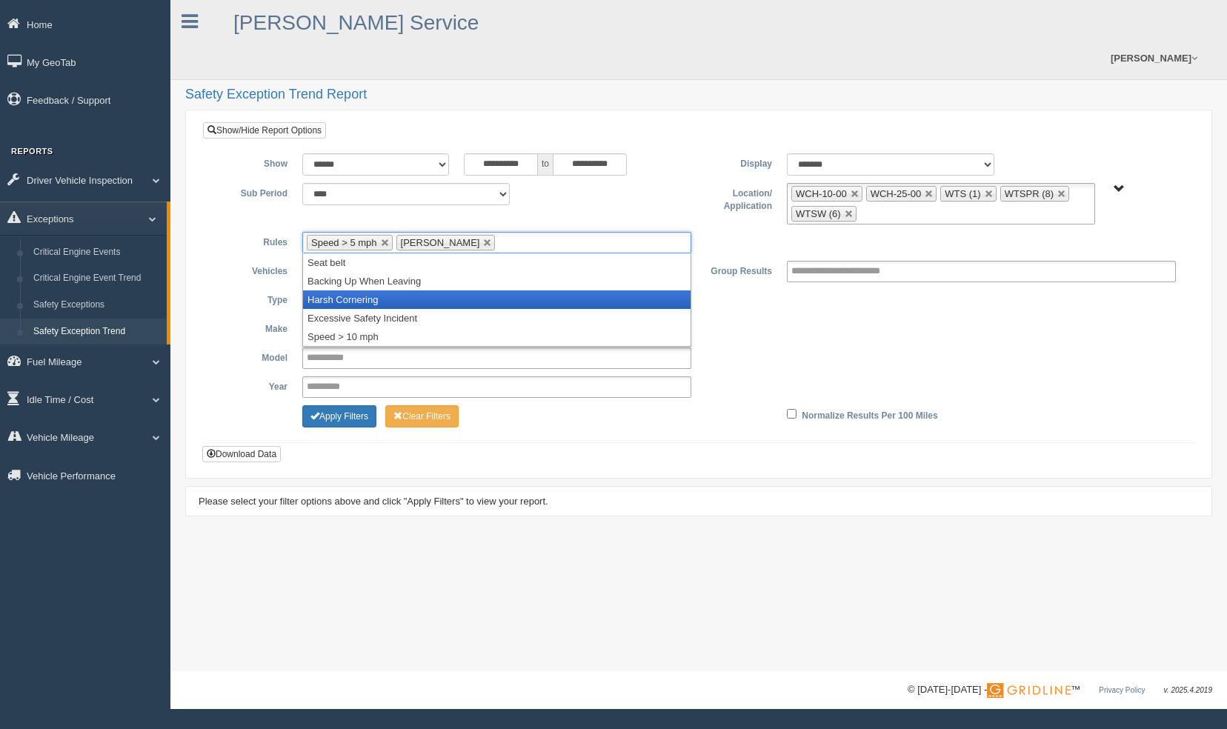
click at [569, 290] on li "Harsh Cornering" at bounding box center [496, 299] width 387 height 19
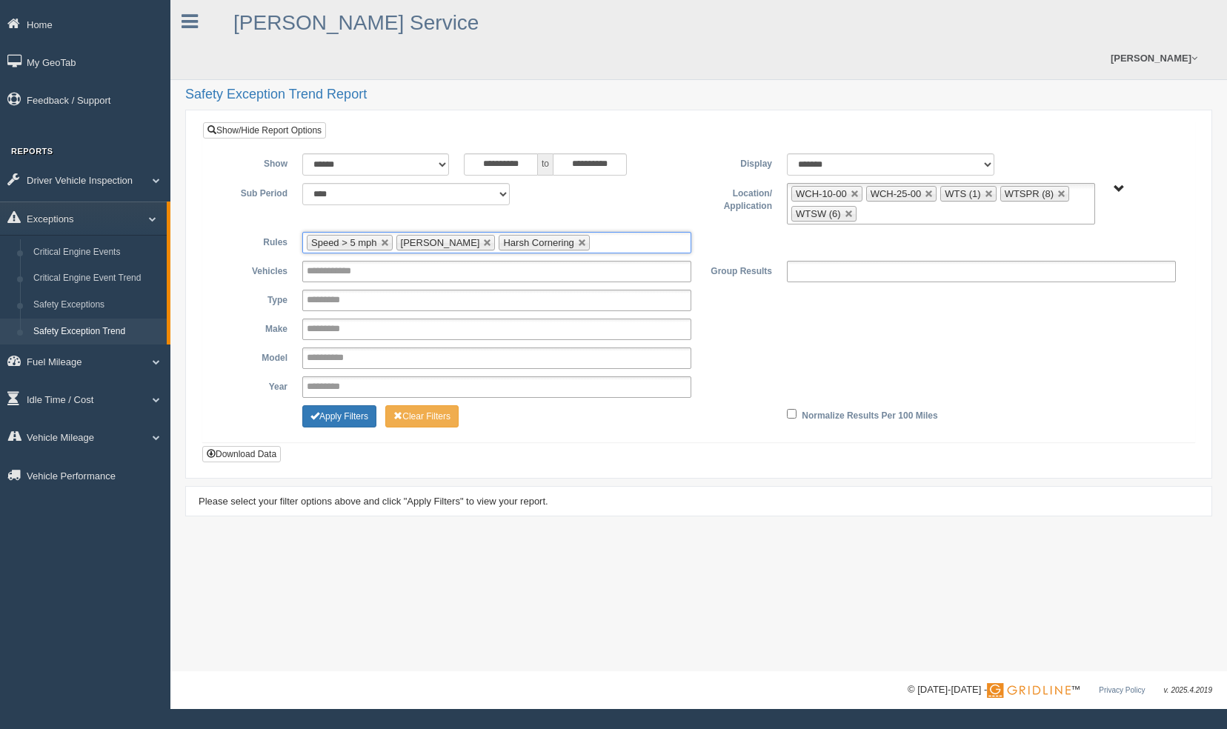
click at [857, 262] on input "text" at bounding box center [856, 271] width 130 height 19
click at [740, 319] on div "**********" at bounding box center [698, 329] width 969 height 21
type input "**********"
click at [352, 405] on button "Apply Filters" at bounding box center [339, 416] width 74 height 22
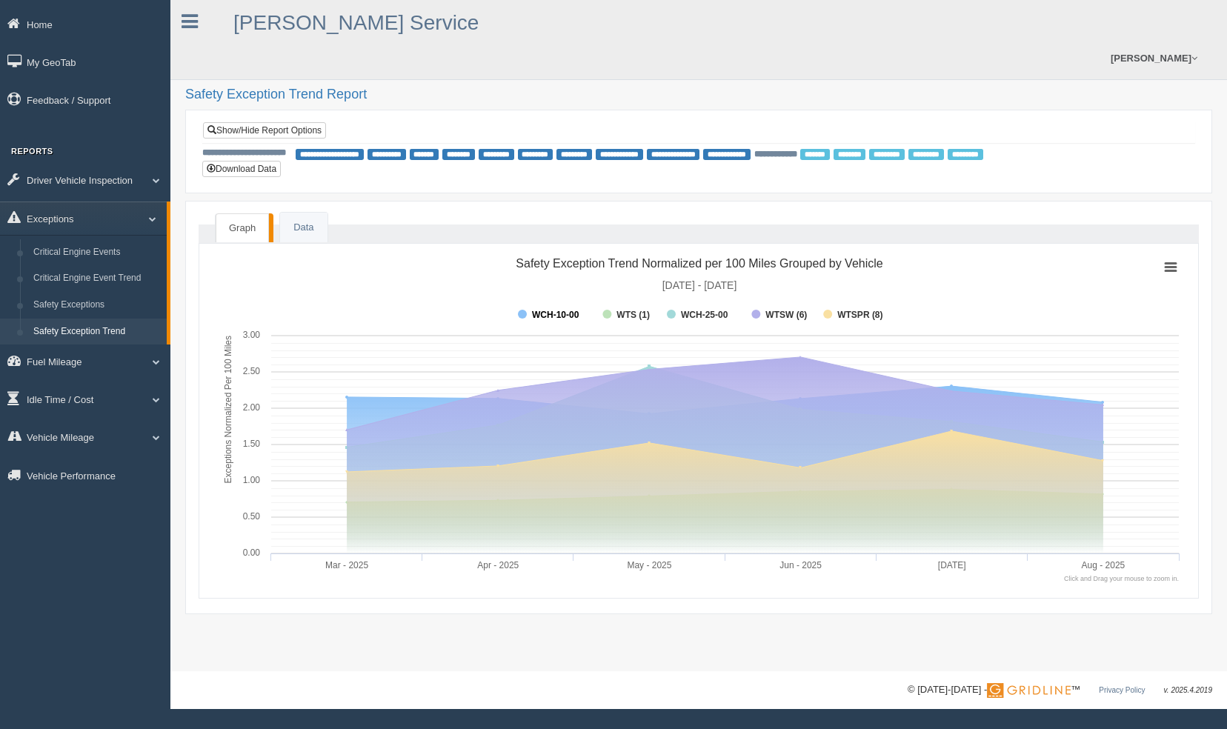
click at [523, 310] on rect at bounding box center [522, 314] width 9 height 9
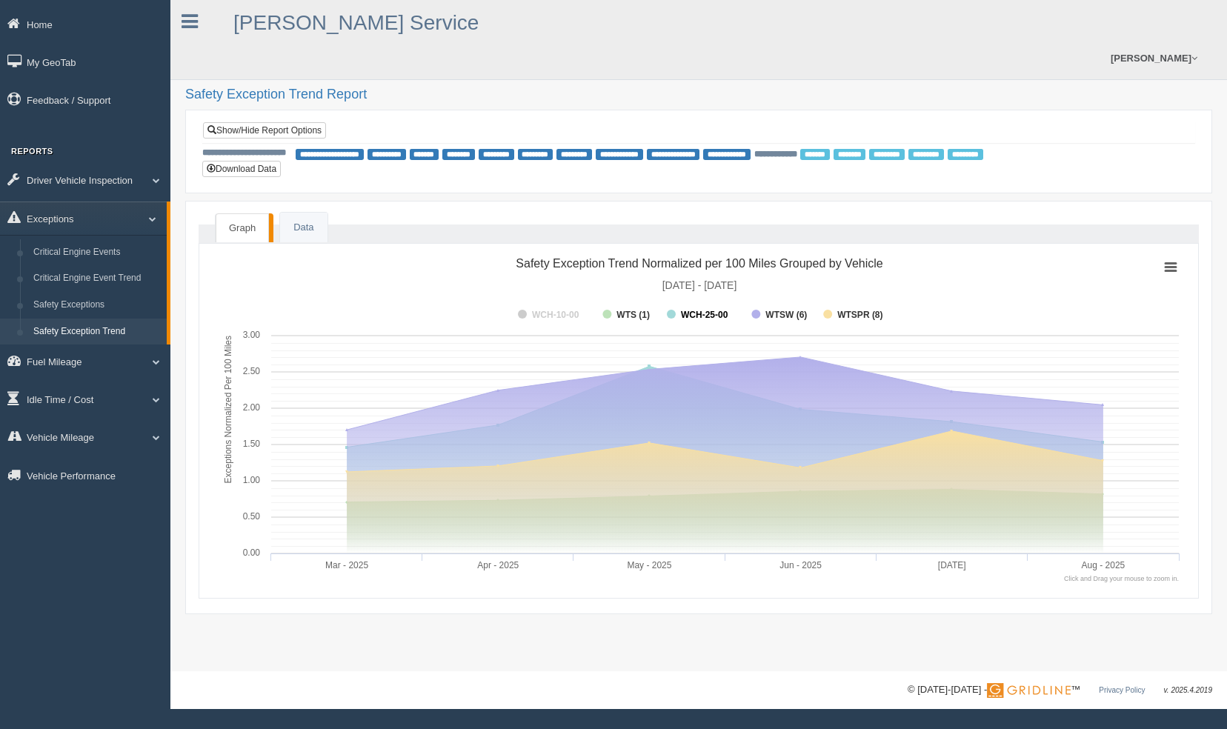
click at [669, 310] on rect at bounding box center [671, 314] width 9 height 9
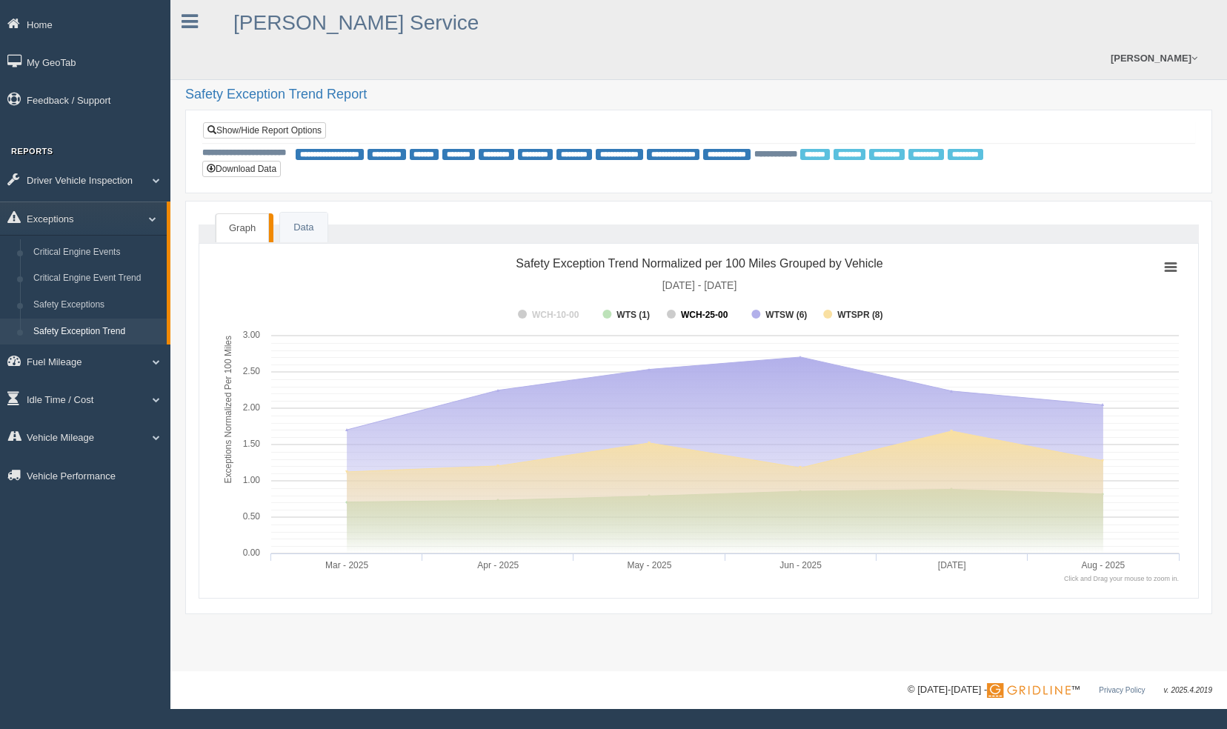
click at [683, 310] on tspan "WCH-25-00" at bounding box center [704, 315] width 47 height 10
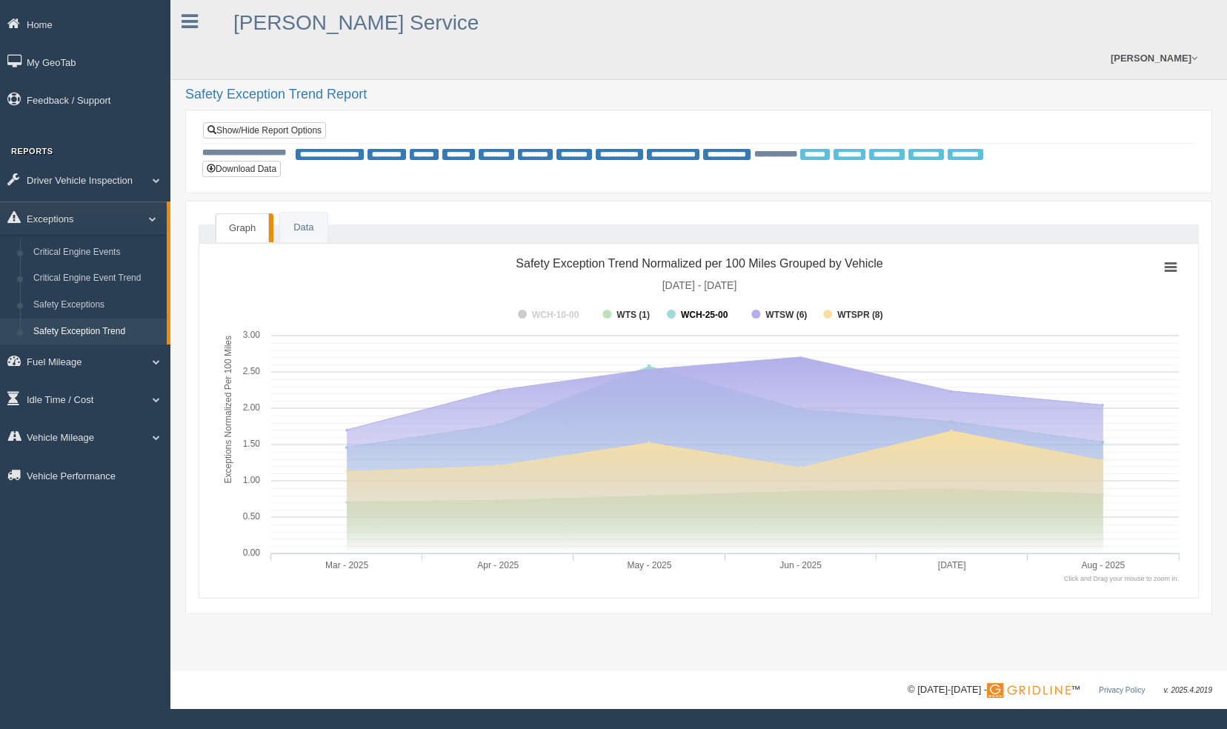
click at [698, 310] on tspan "WCH-25-00" at bounding box center [704, 315] width 47 height 10
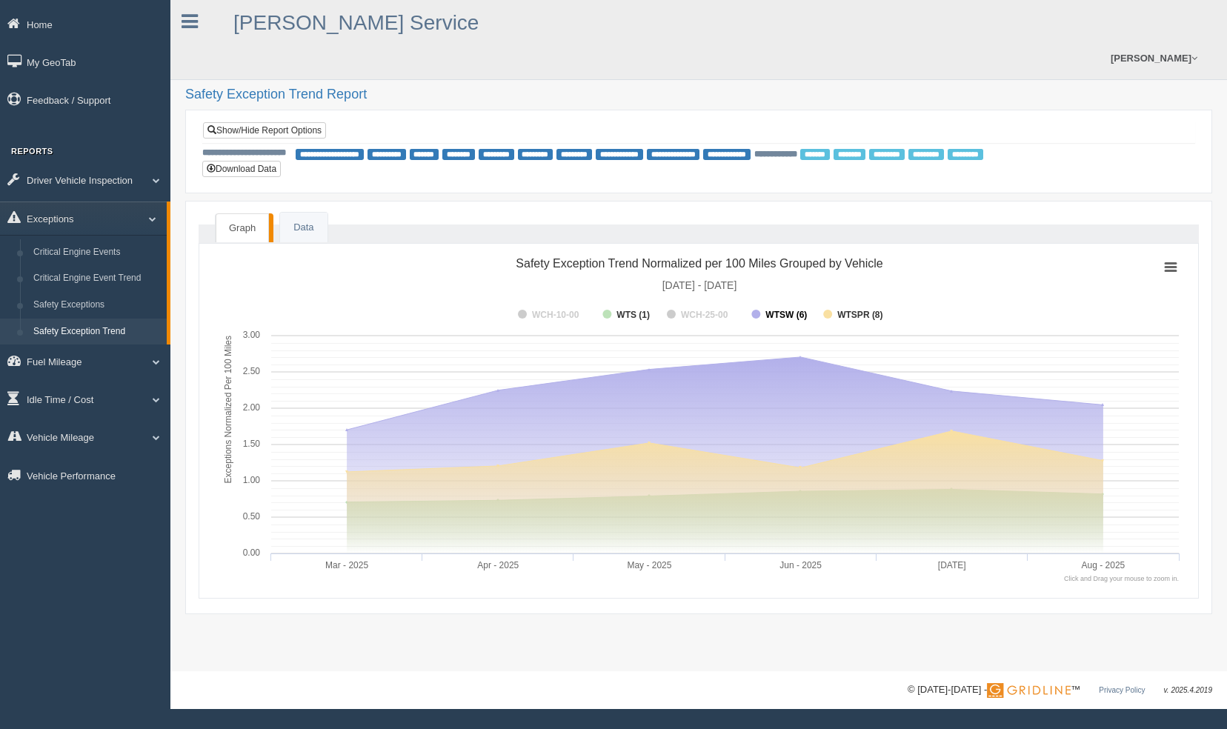
click at [754, 310] on rect at bounding box center [755, 314] width 9 height 9
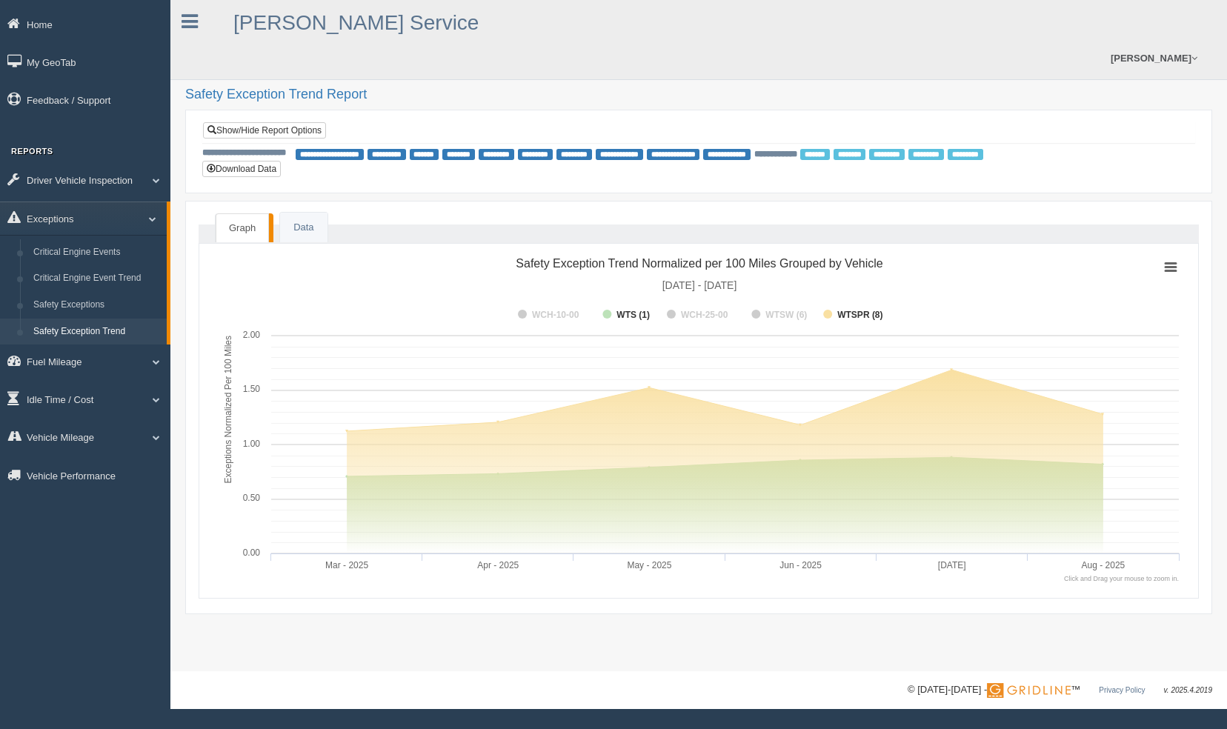
click at [834, 305] on rect at bounding box center [698, 316] width 377 height 22
click at [825, 310] on rect at bounding box center [827, 314] width 9 height 9
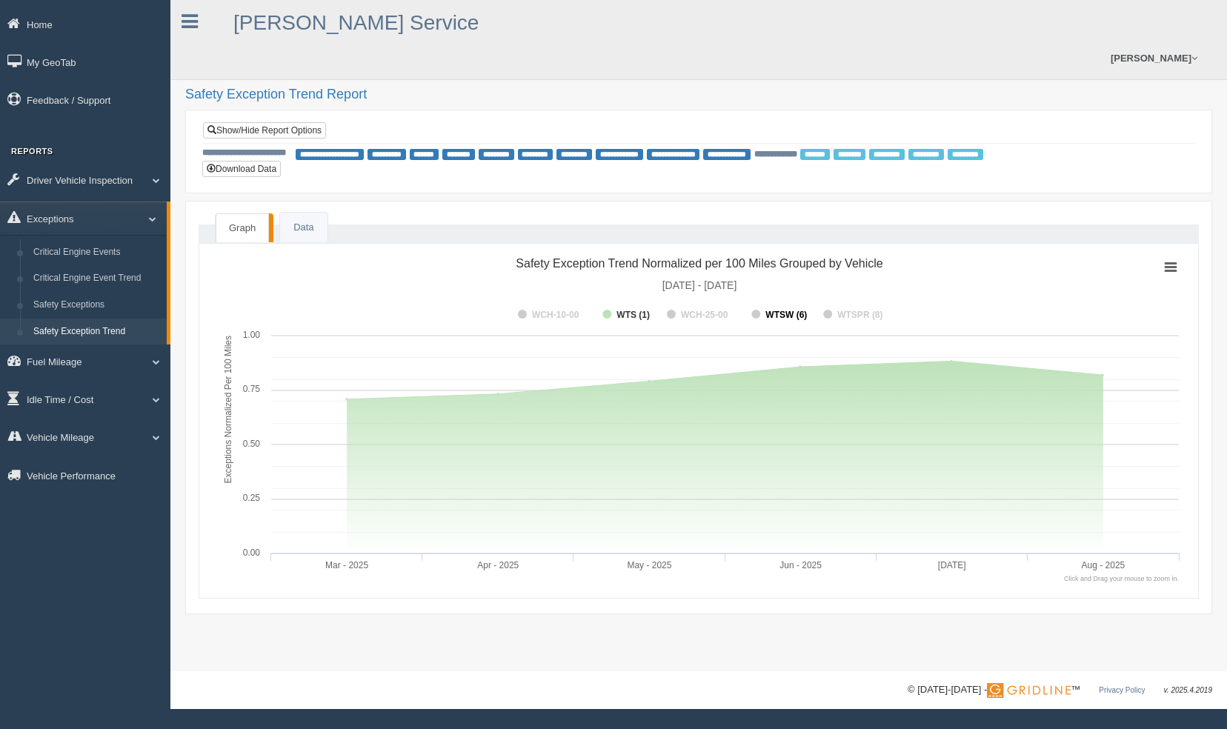
click at [753, 310] on rect at bounding box center [755, 314] width 9 height 9
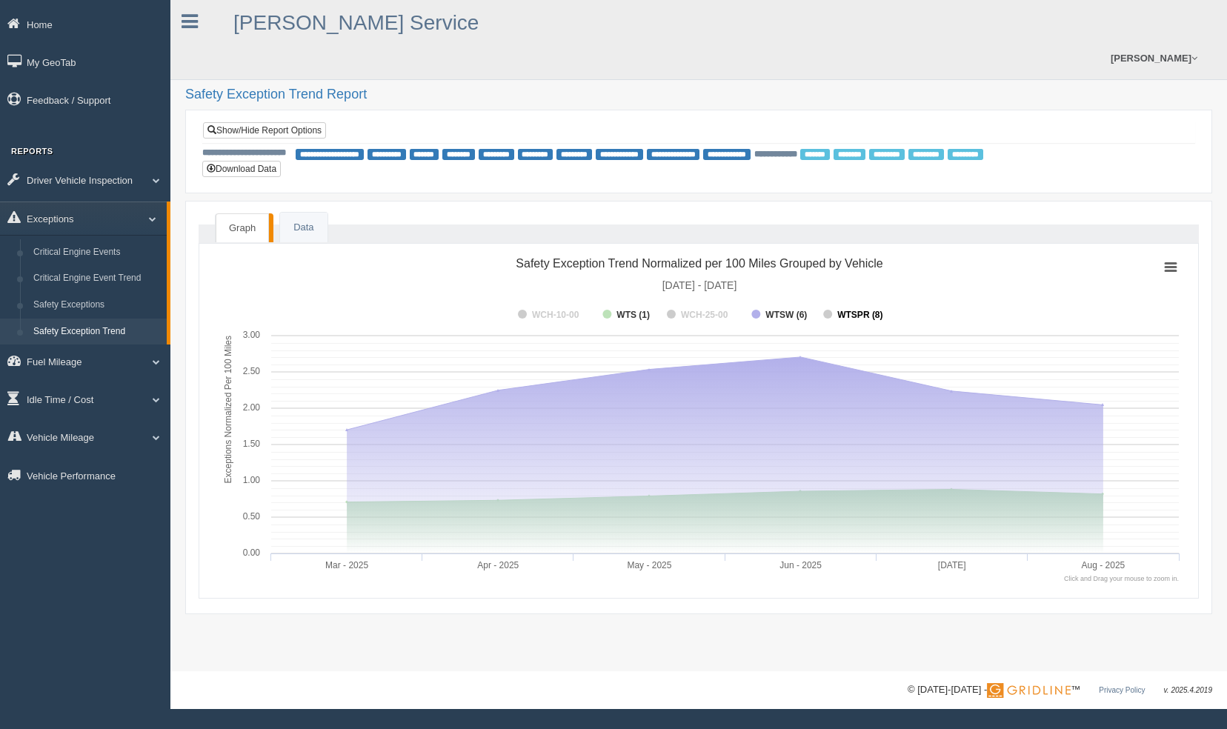
click at [838, 310] on tspan "WTSPR (8)" at bounding box center [859, 315] width 45 height 10
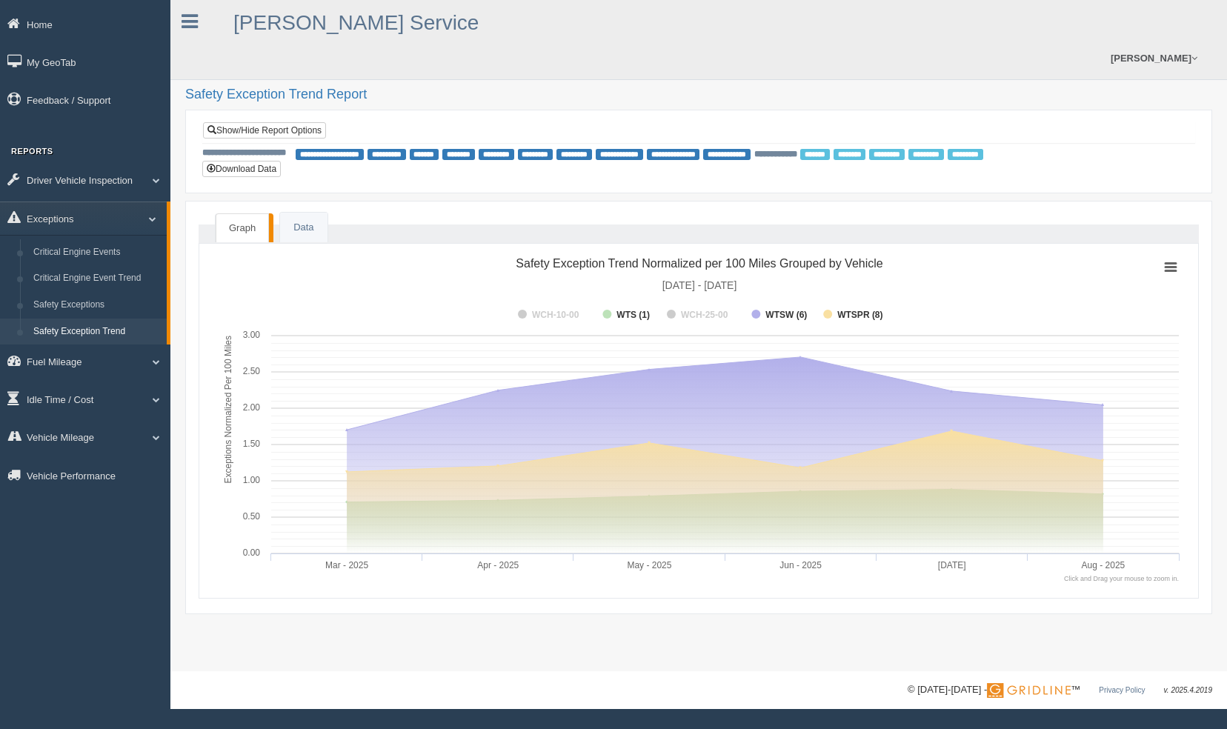
click at [838, 310] on tspan "WTSPR (8)" at bounding box center [859, 315] width 45 height 10
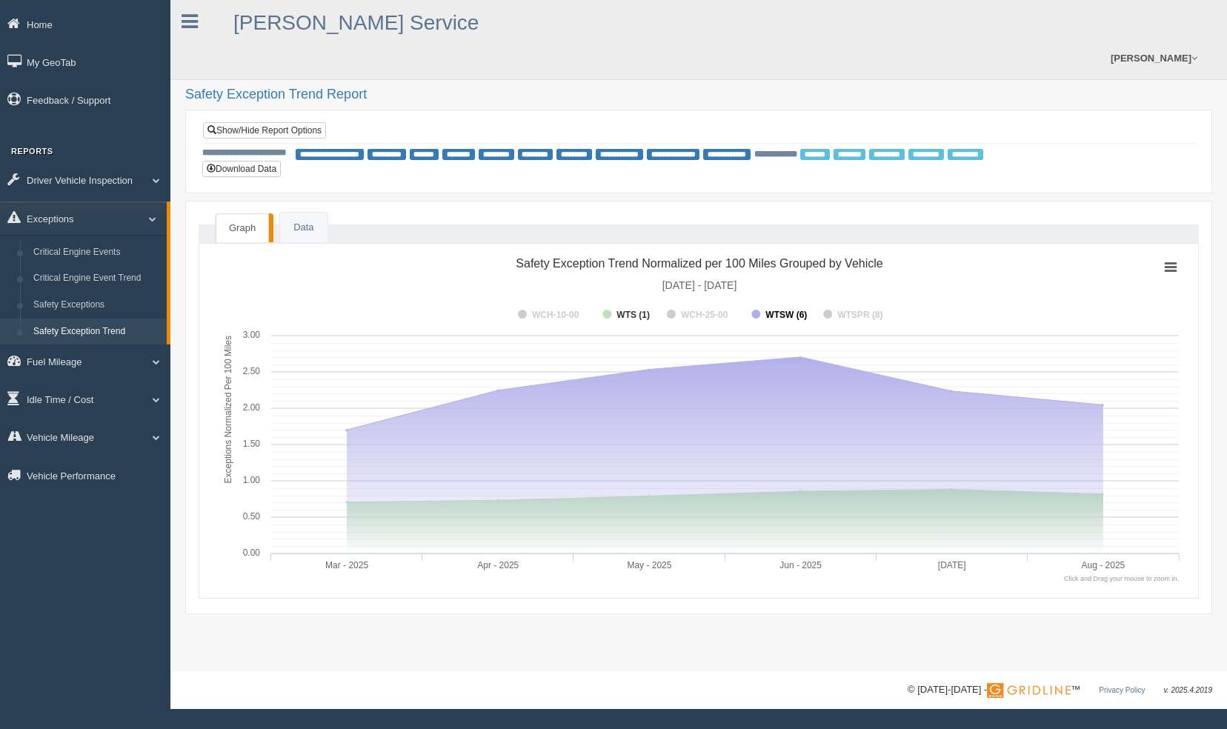
click at [779, 310] on tspan "WTSW (6)" at bounding box center [785, 315] width 41 height 10
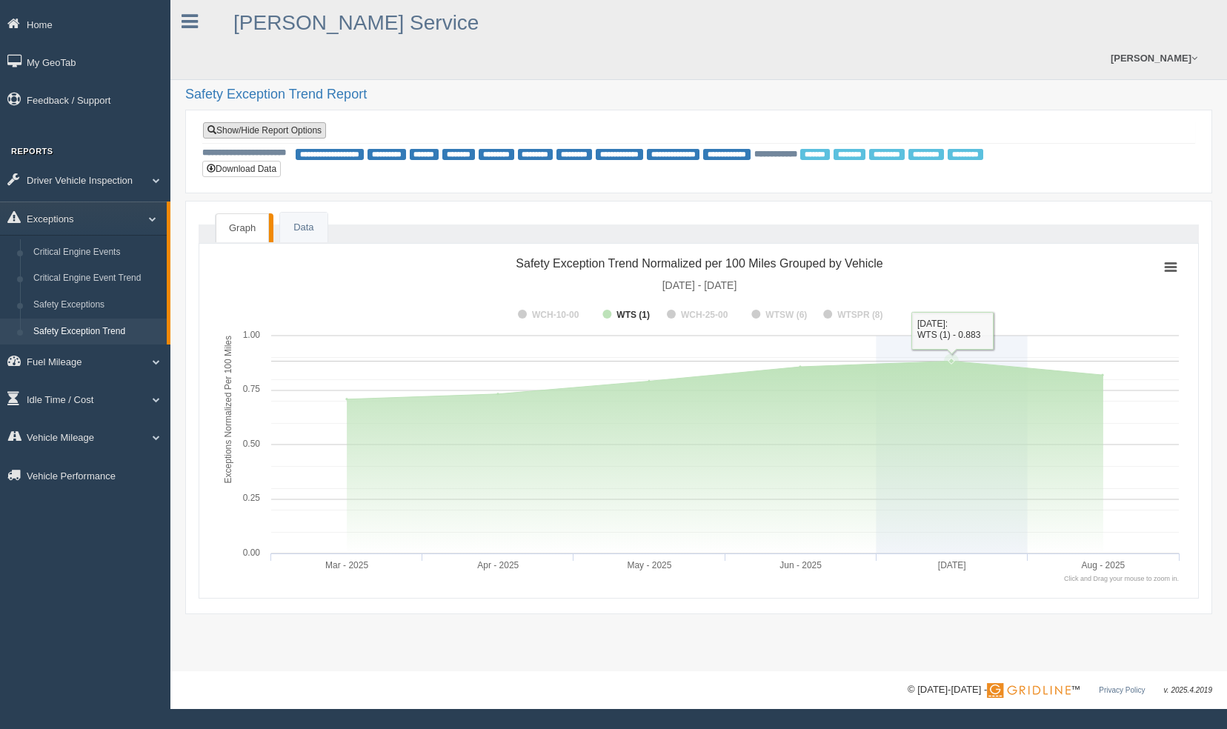
click at [270, 122] on link "Show/Hide Report Options" at bounding box center [264, 130] width 123 height 16
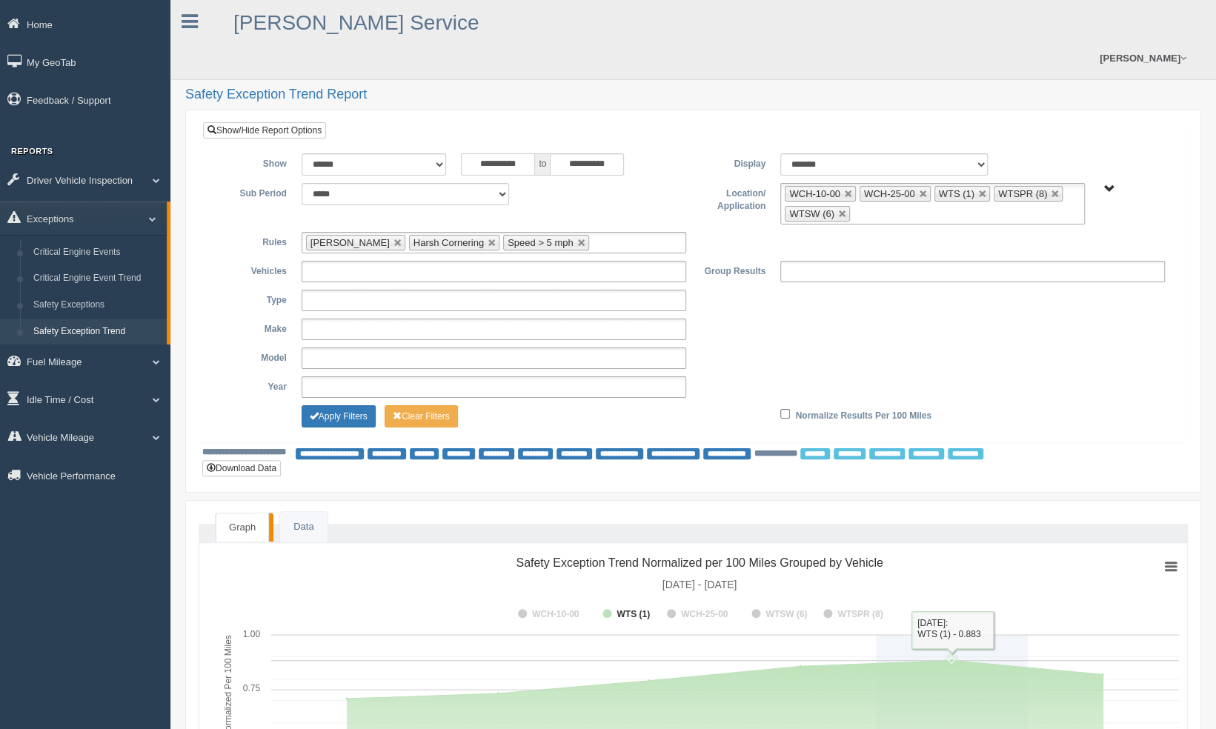
click at [514, 153] on input "**********" at bounding box center [498, 164] width 74 height 22
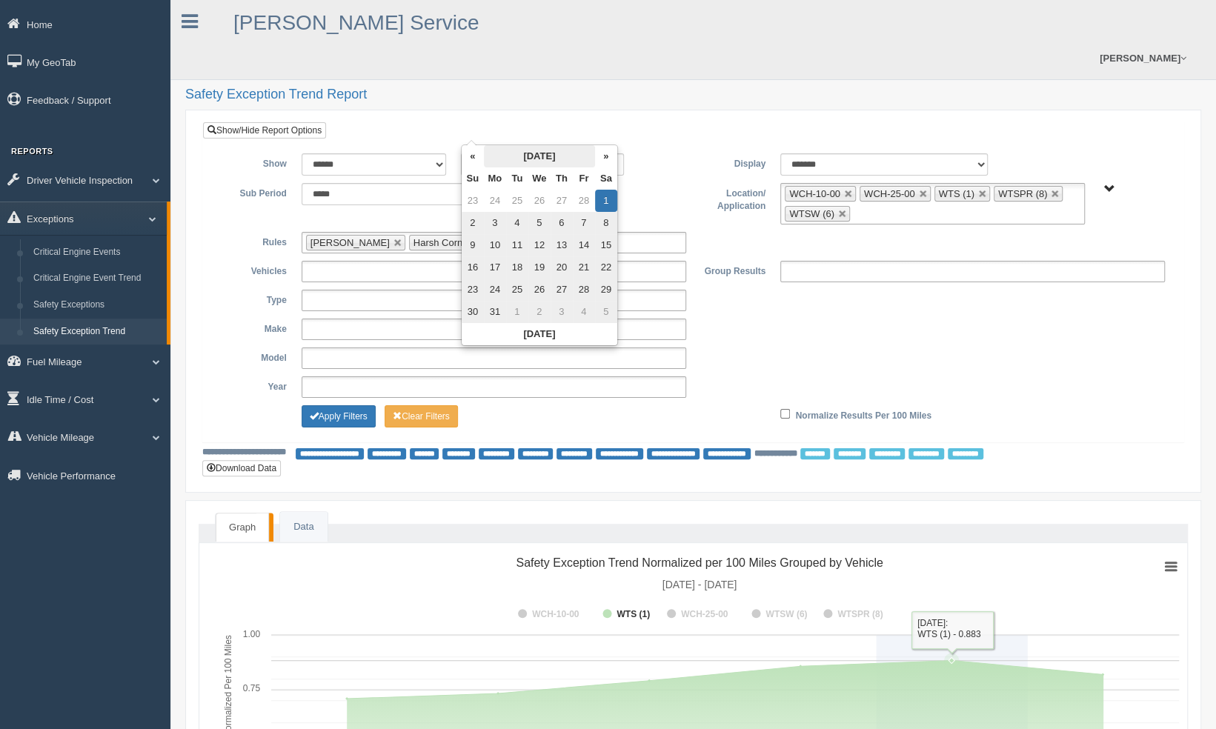
click at [541, 159] on th "March 2025" at bounding box center [539, 156] width 111 height 22
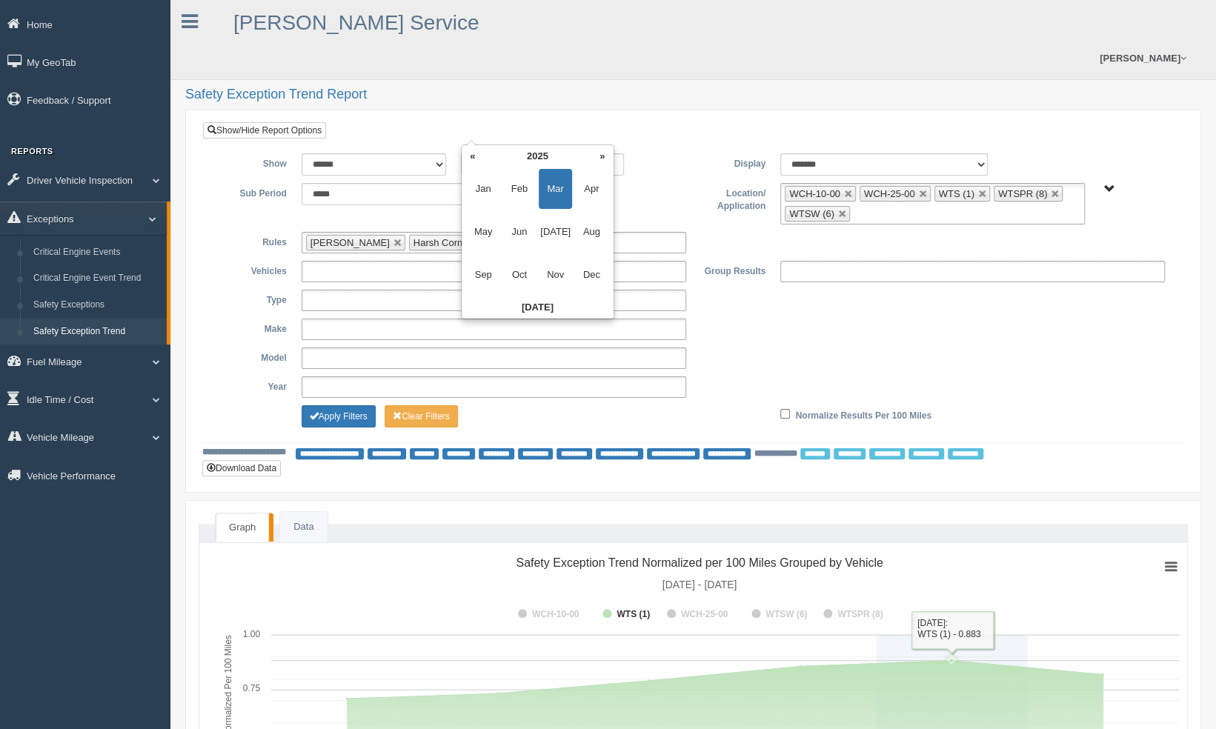
click at [682, 153] on div "**********" at bounding box center [573, 164] width 224 height 22
click at [493, 183] on select "**** **** ***** *******" at bounding box center [405, 194] width 207 height 22
click at [492, 183] on select "**** **** ***** *******" at bounding box center [405, 194] width 207 height 22
click at [620, 153] on div "**********" at bounding box center [693, 291] width 958 height 277
click at [846, 190] on link at bounding box center [848, 194] width 9 height 9
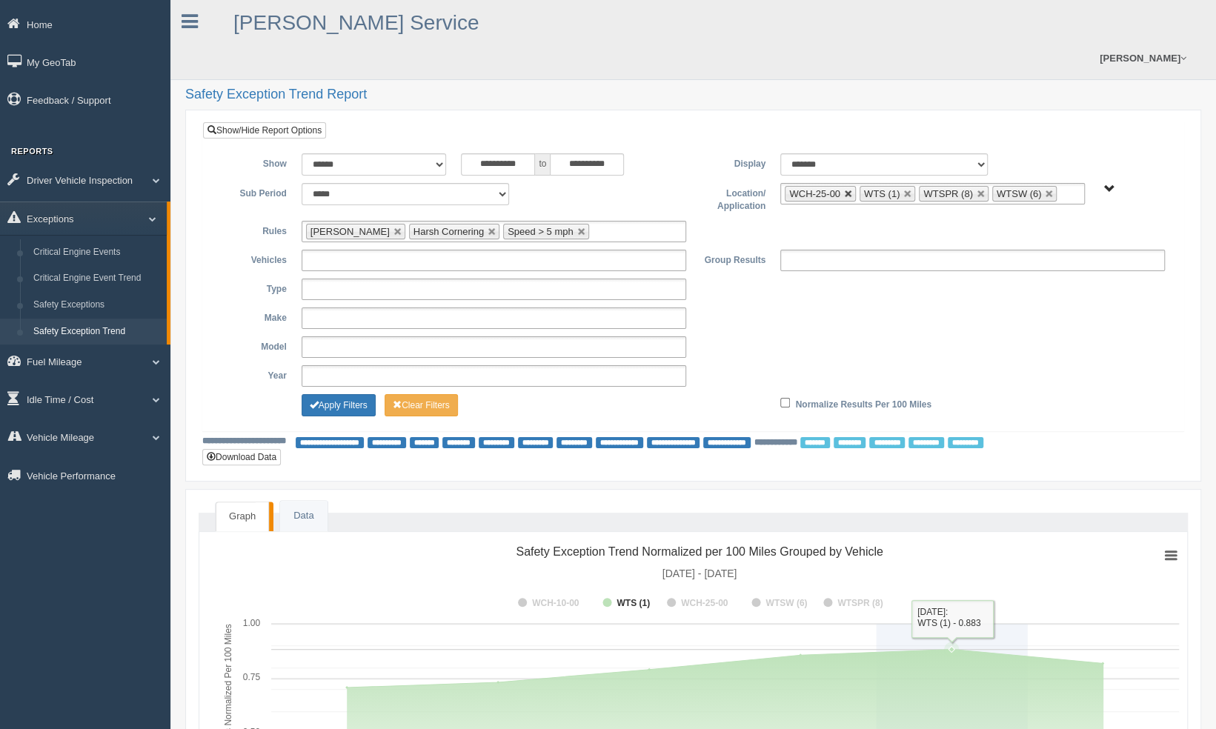
click at [844, 190] on link at bounding box center [848, 194] width 9 height 9
click at [339, 394] on button "Apply Filters" at bounding box center [339, 405] width 74 height 22
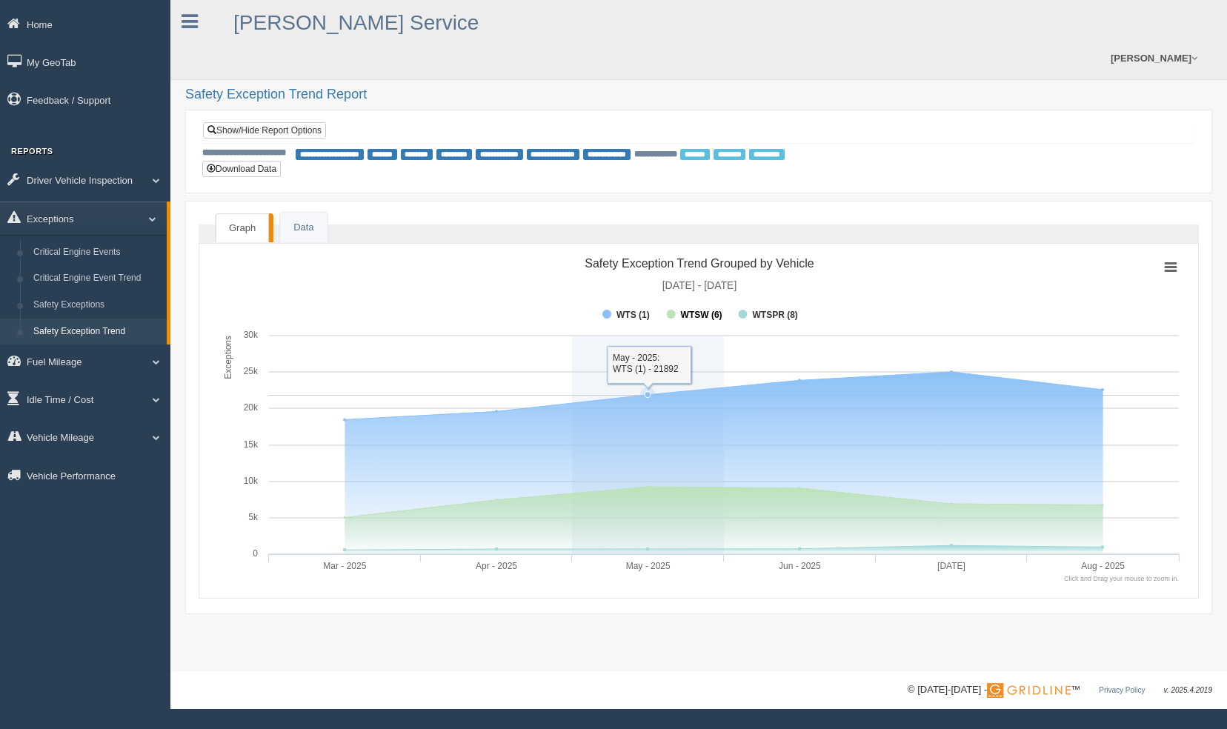
click at [671, 310] on rect at bounding box center [671, 314] width 9 height 9
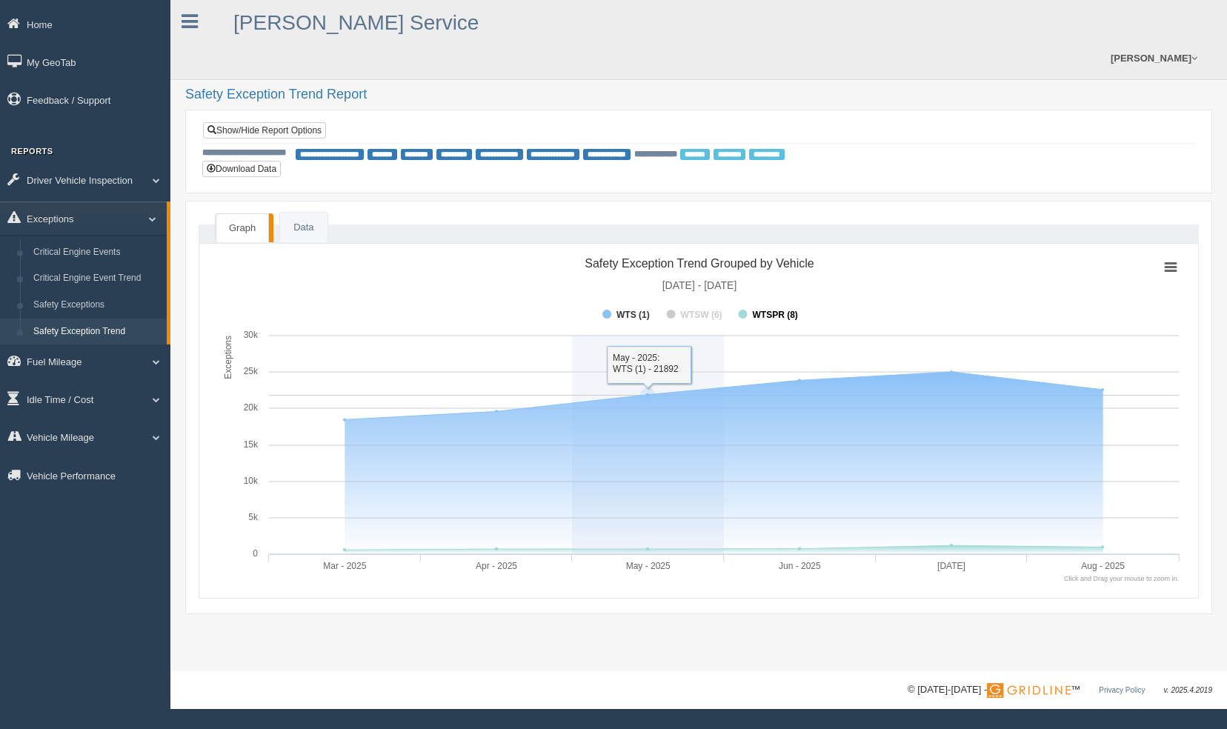
click at [738, 305] on rect at bounding box center [698, 316] width 207 height 22
click at [742, 310] on rect at bounding box center [742, 314] width 9 height 9
click at [642, 310] on tspan "WTS (1)" at bounding box center [632, 315] width 33 height 10
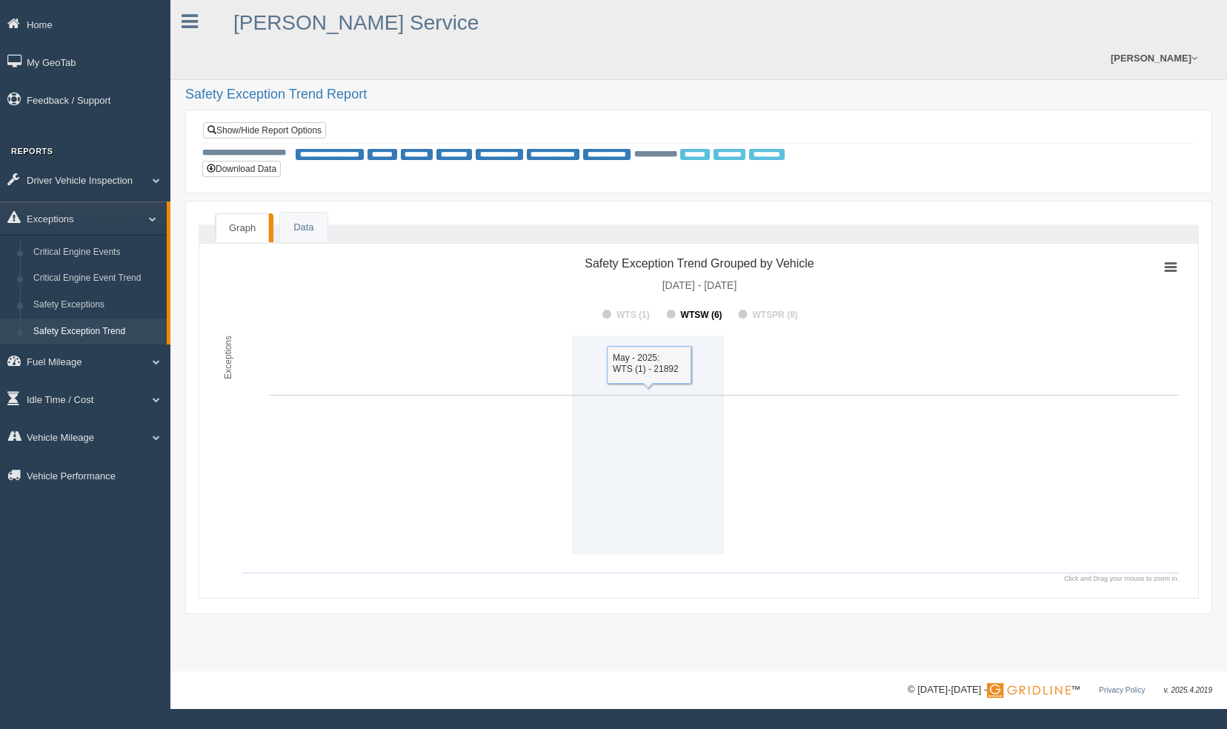
click at [685, 310] on tspan "WTSW (6)" at bounding box center [701, 315] width 41 height 10
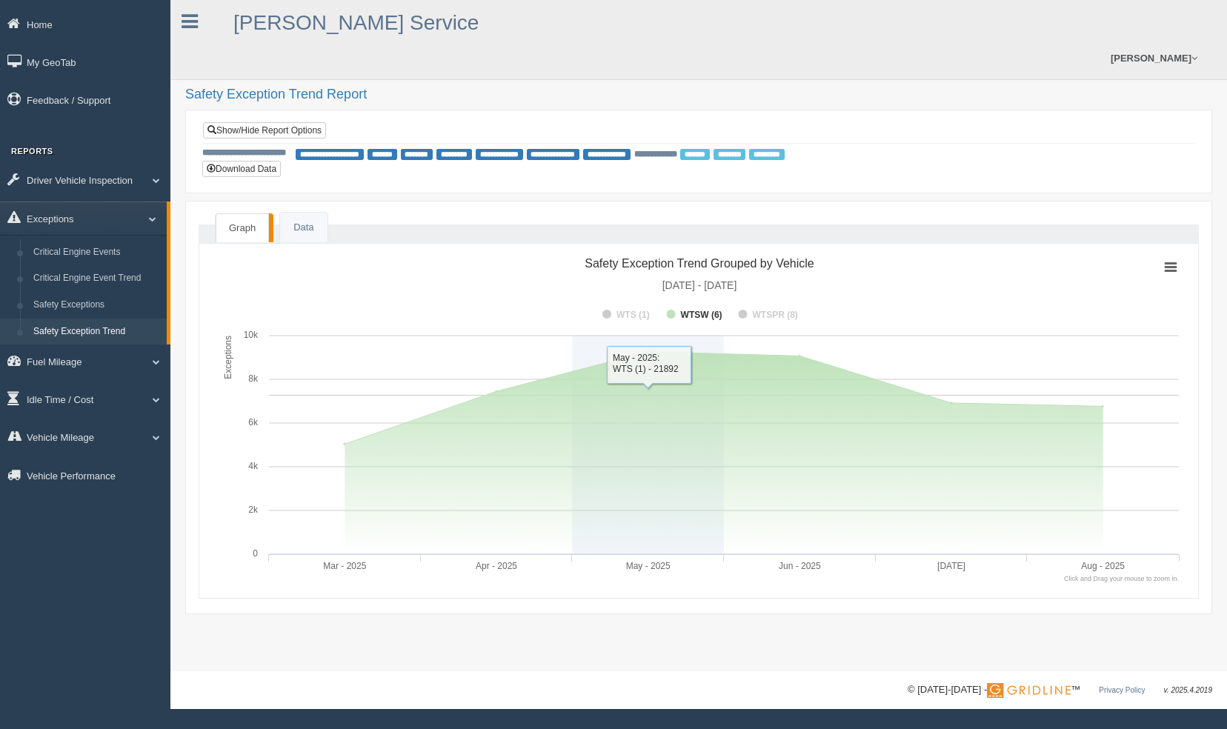
click at [685, 310] on tspan "WTSW (6)" at bounding box center [701, 315] width 41 height 10
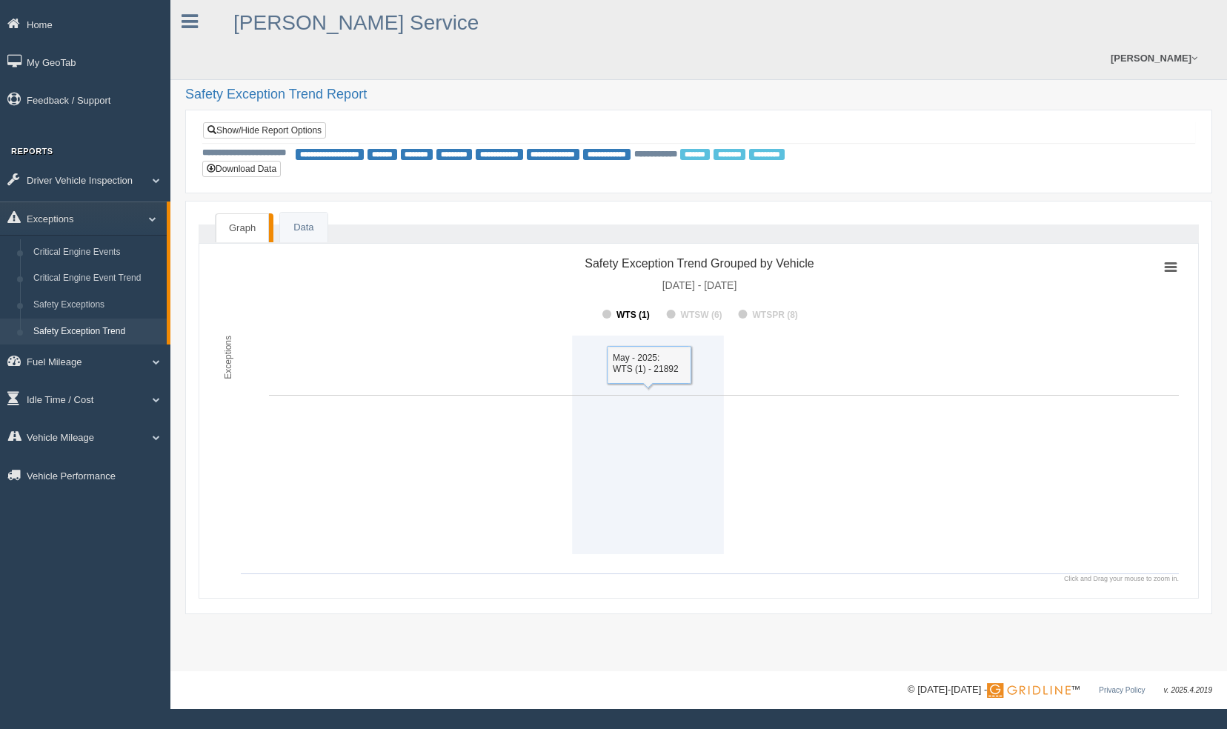
click at [631, 310] on tspan "WTS (1)" at bounding box center [632, 315] width 33 height 10
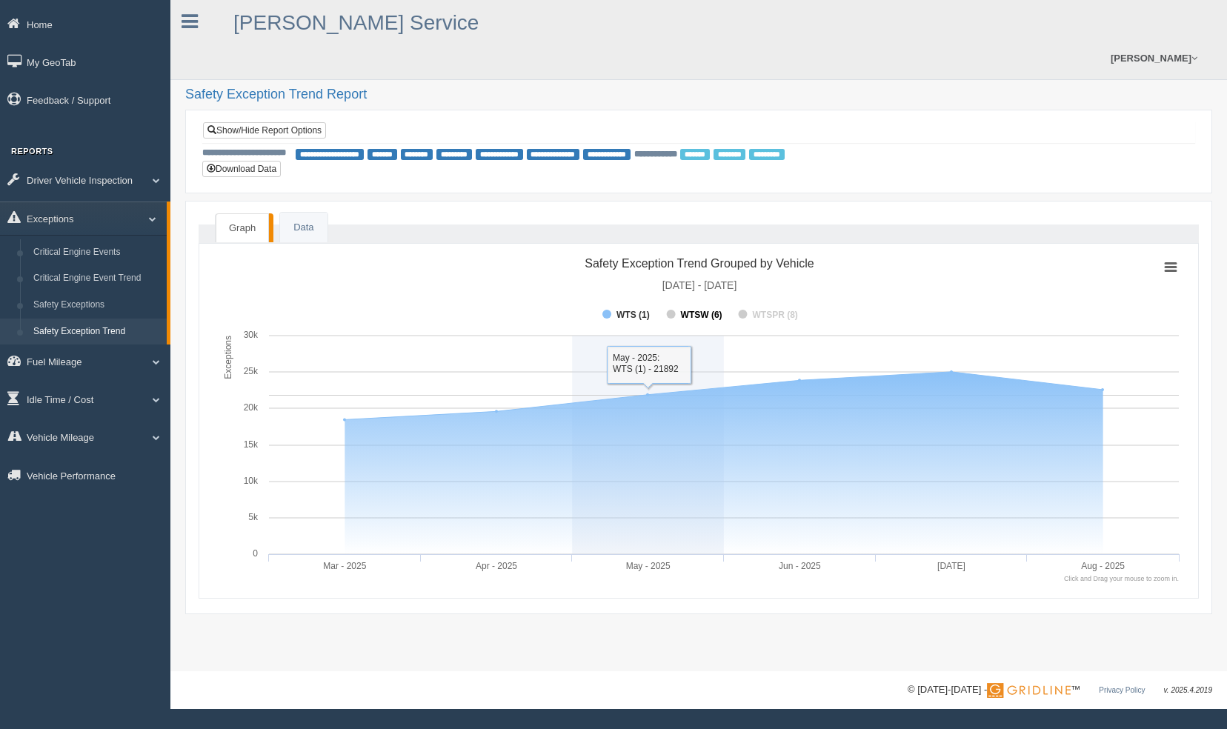
click at [700, 310] on tspan "WTSW (6)" at bounding box center [701, 315] width 41 height 10
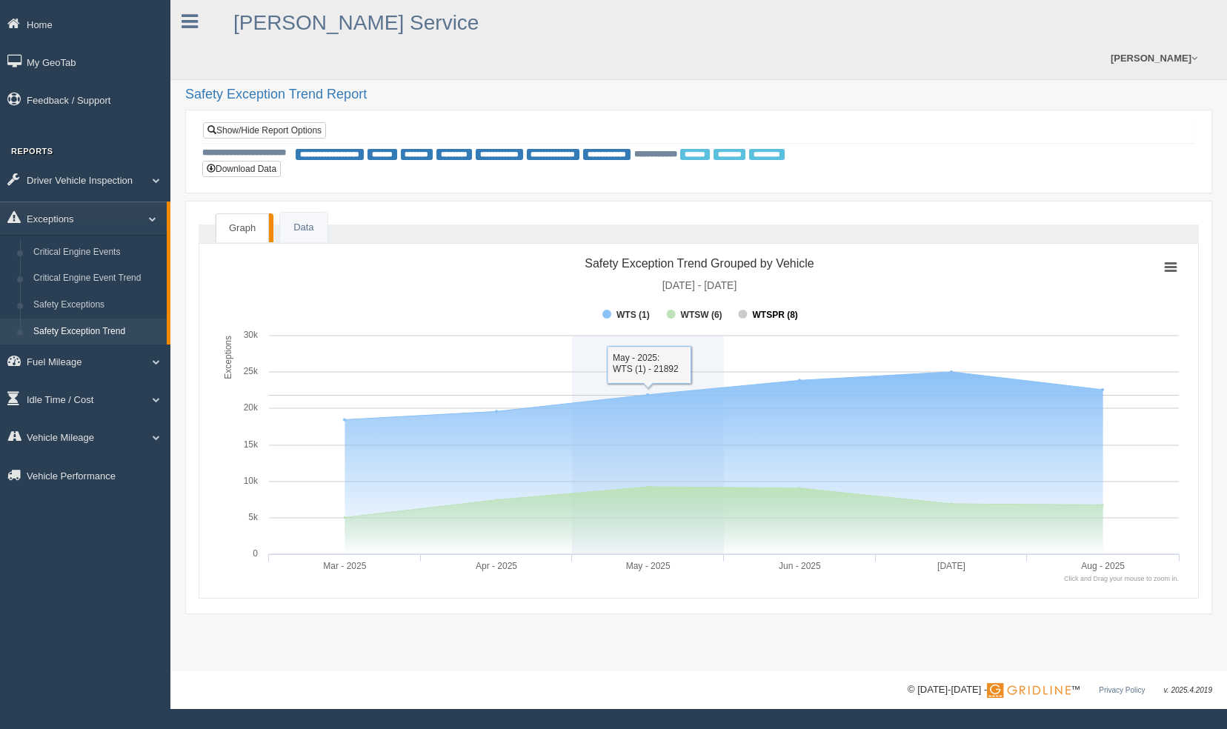
click at [765, 310] on tspan "WTSPR (8)" at bounding box center [774, 315] width 45 height 10
click at [697, 310] on tspan "WTSW (6)" at bounding box center [701, 315] width 41 height 10
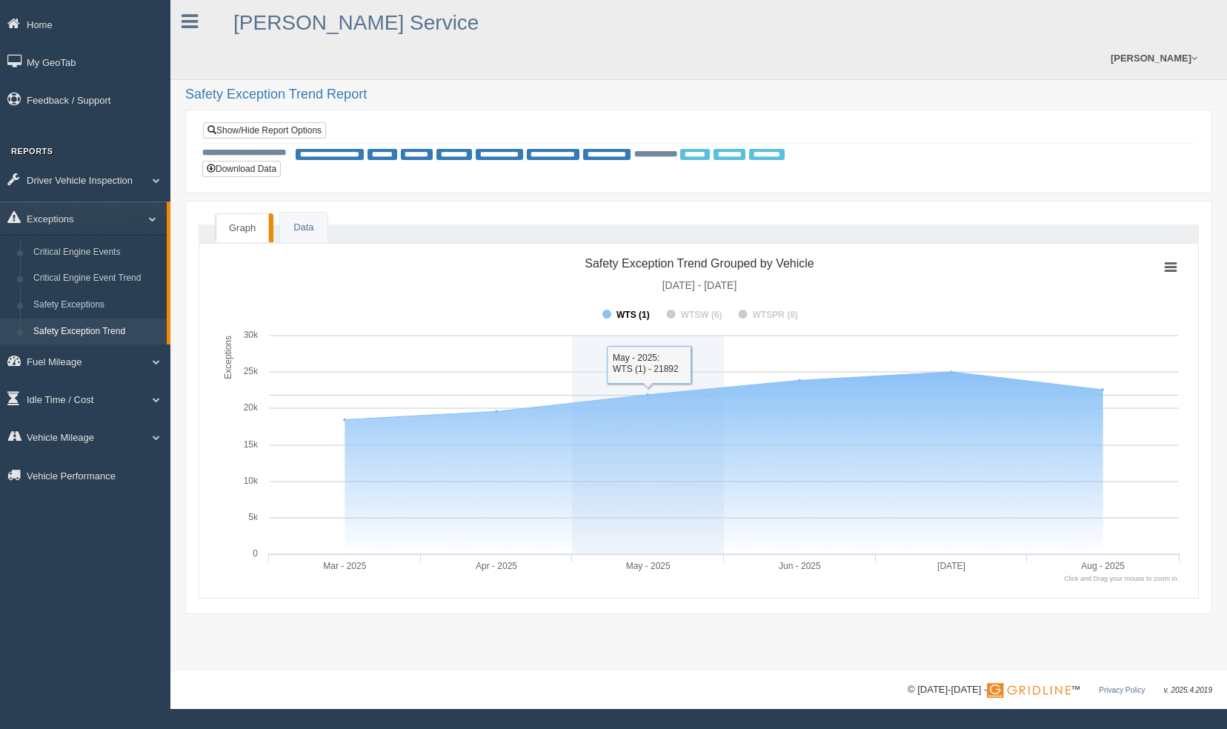
click at [642, 310] on tspan "WTS (1)" at bounding box center [632, 315] width 33 height 10
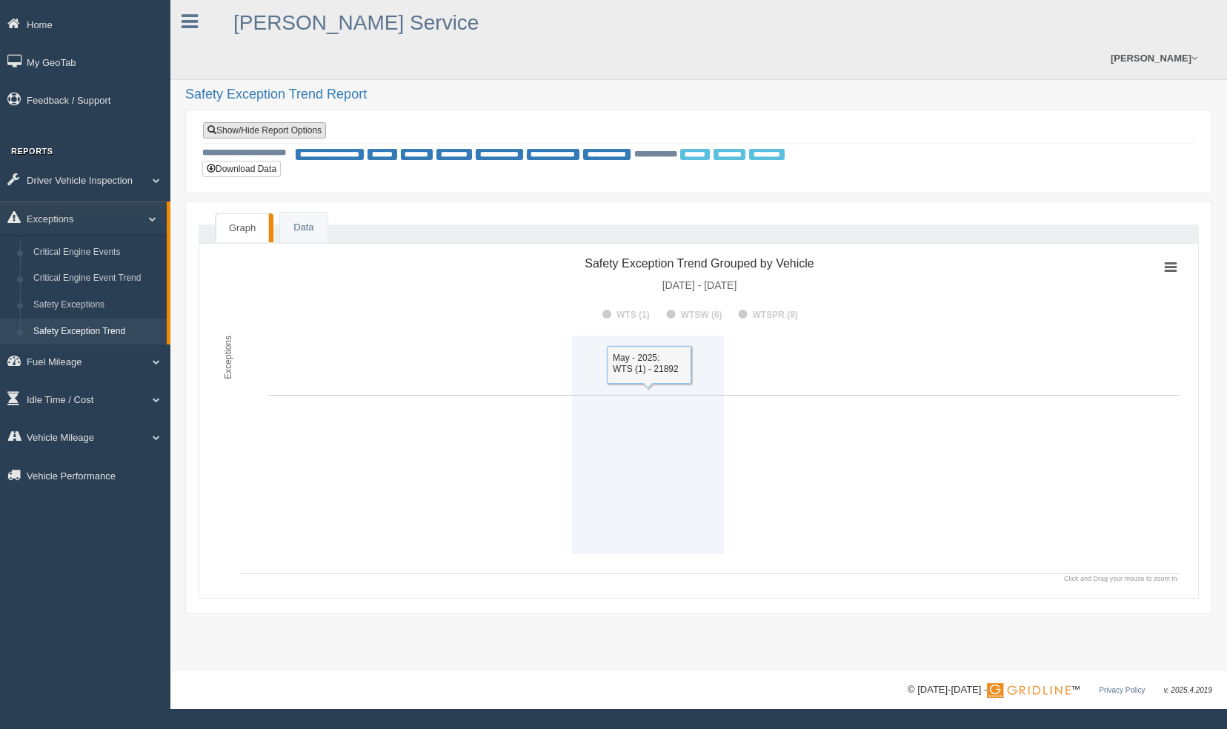
click at [301, 122] on link "Show/Hide Report Options" at bounding box center [264, 130] width 123 height 16
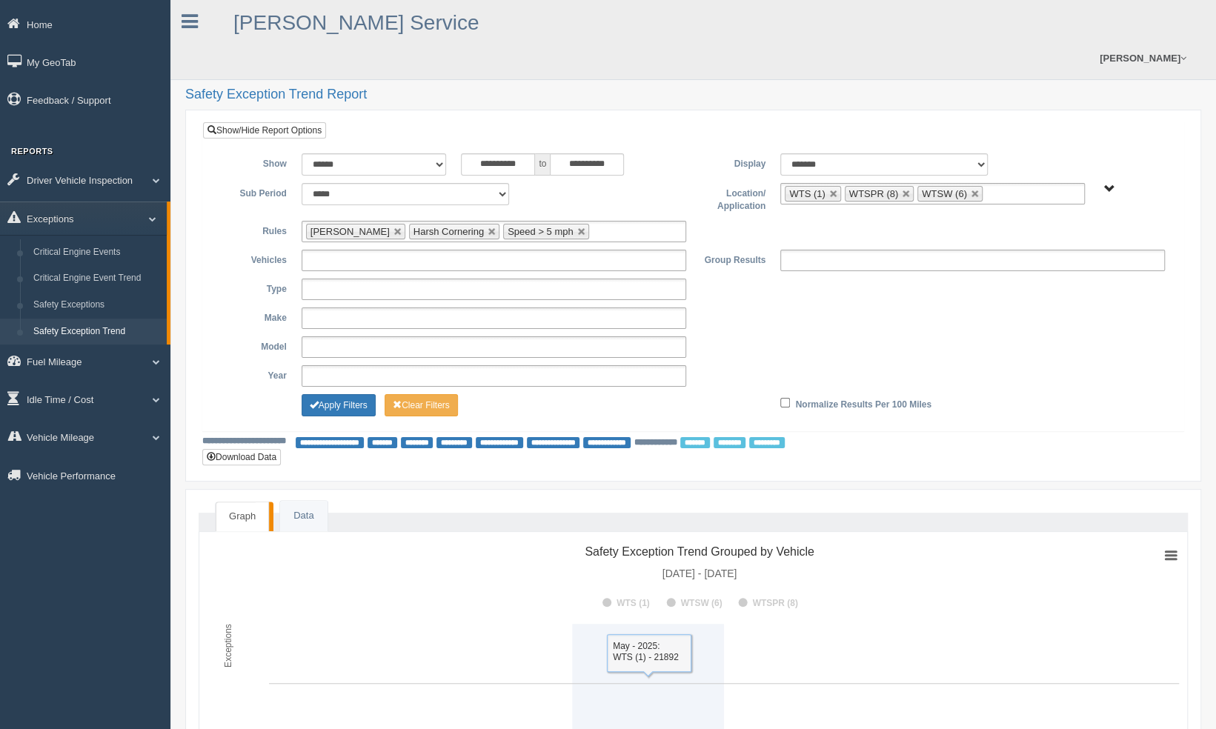
click at [795, 394] on label "Normalize Results Per 100 Miles" at bounding box center [863, 403] width 136 height 18
click at [332, 394] on button "Apply Filters" at bounding box center [339, 405] width 74 height 22
